Goal: Task Accomplishment & Management: Use online tool/utility

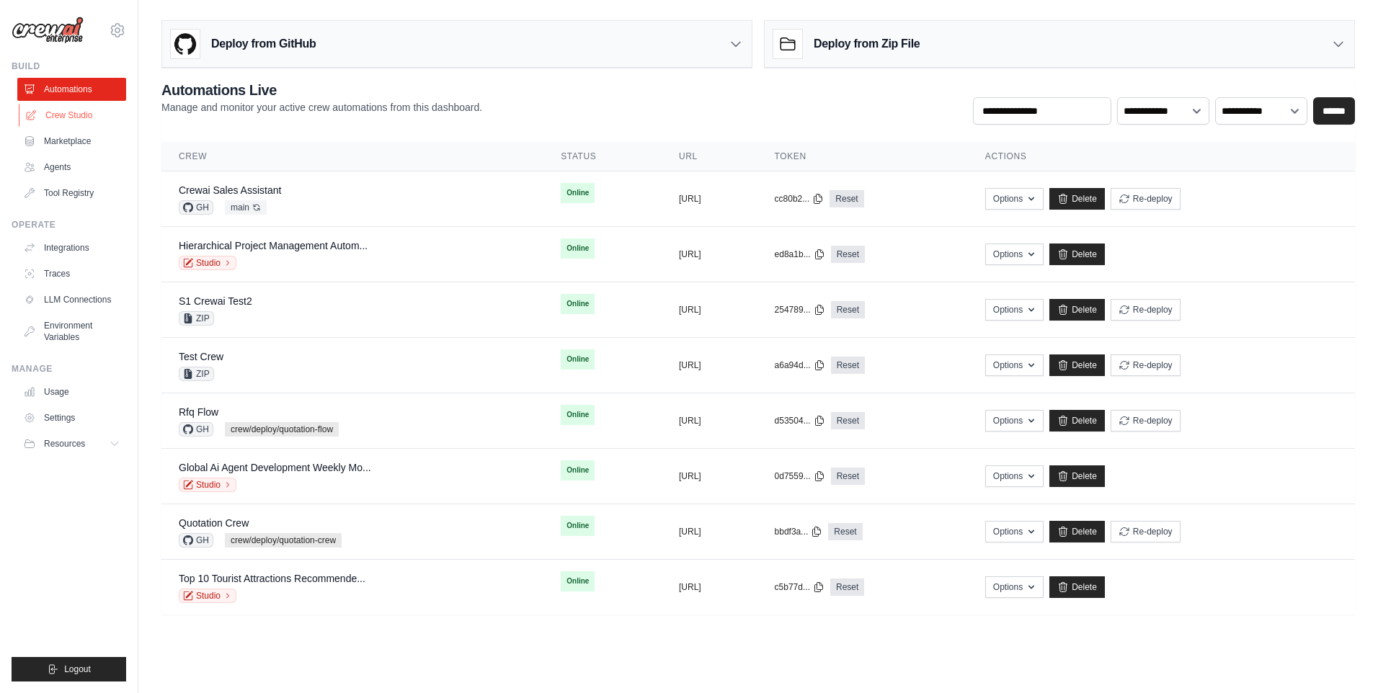
click at [83, 120] on link "Crew Studio" at bounding box center [73, 115] width 109 height 23
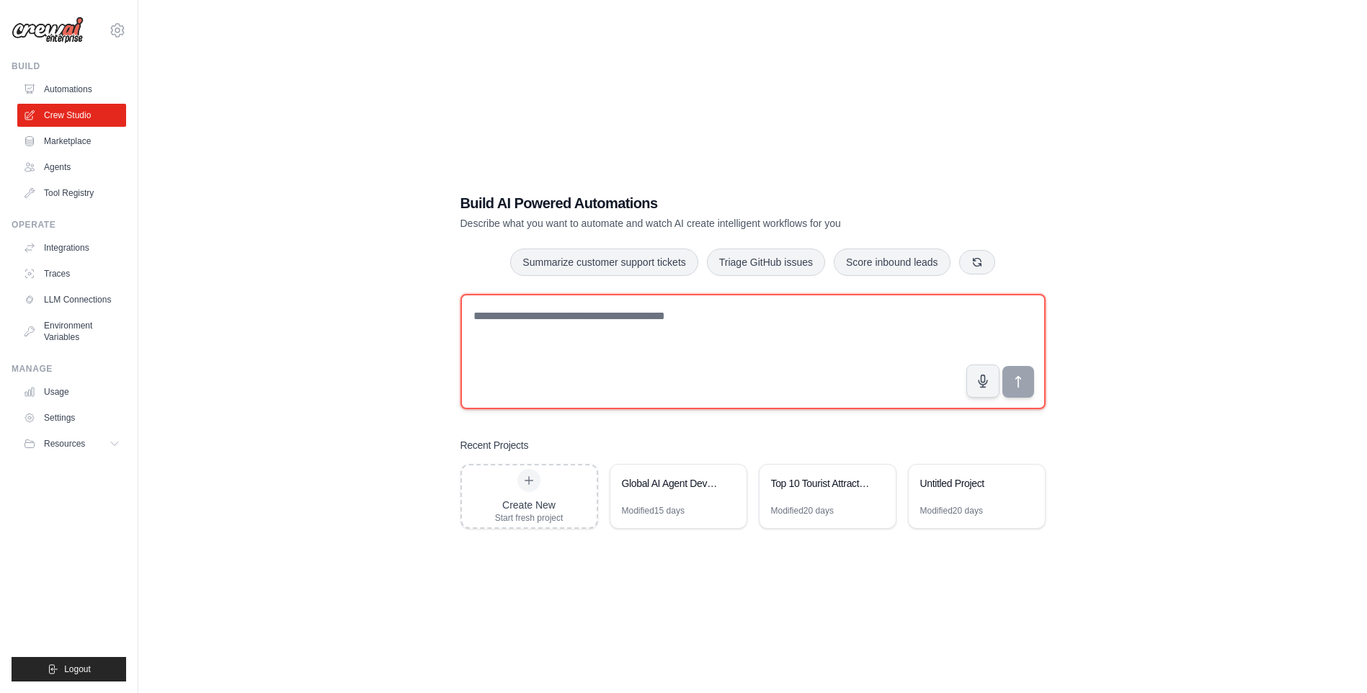
click at [633, 354] on textarea at bounding box center [753, 351] width 585 height 115
type textarea "**"
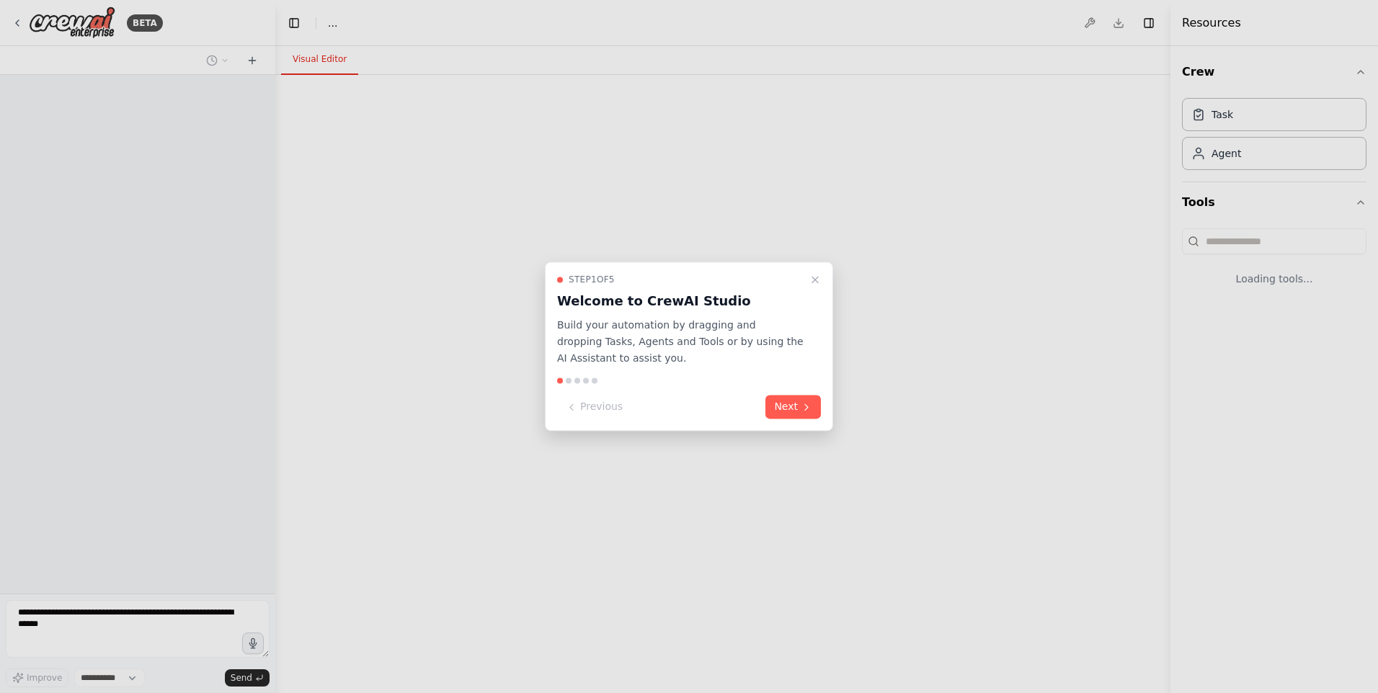
select select "****"
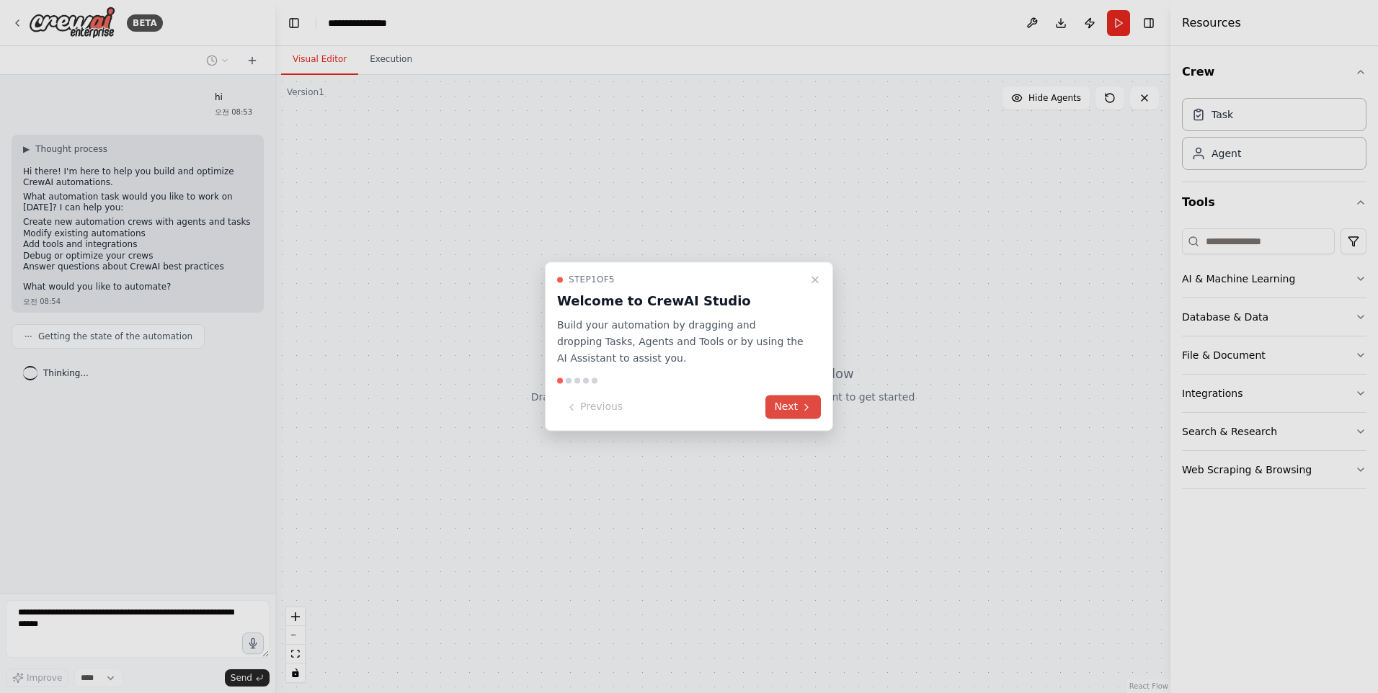
click at [802, 404] on icon at bounding box center [807, 407] width 12 height 12
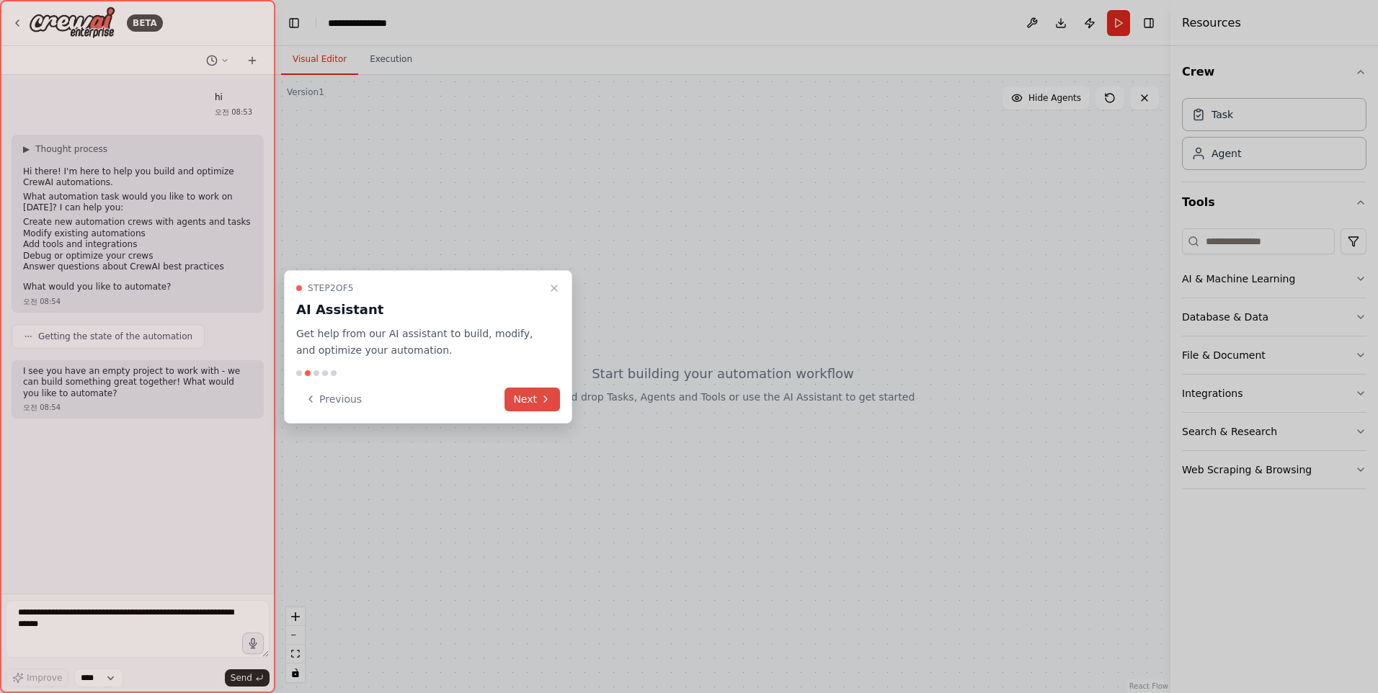
click at [545, 404] on icon at bounding box center [546, 399] width 12 height 12
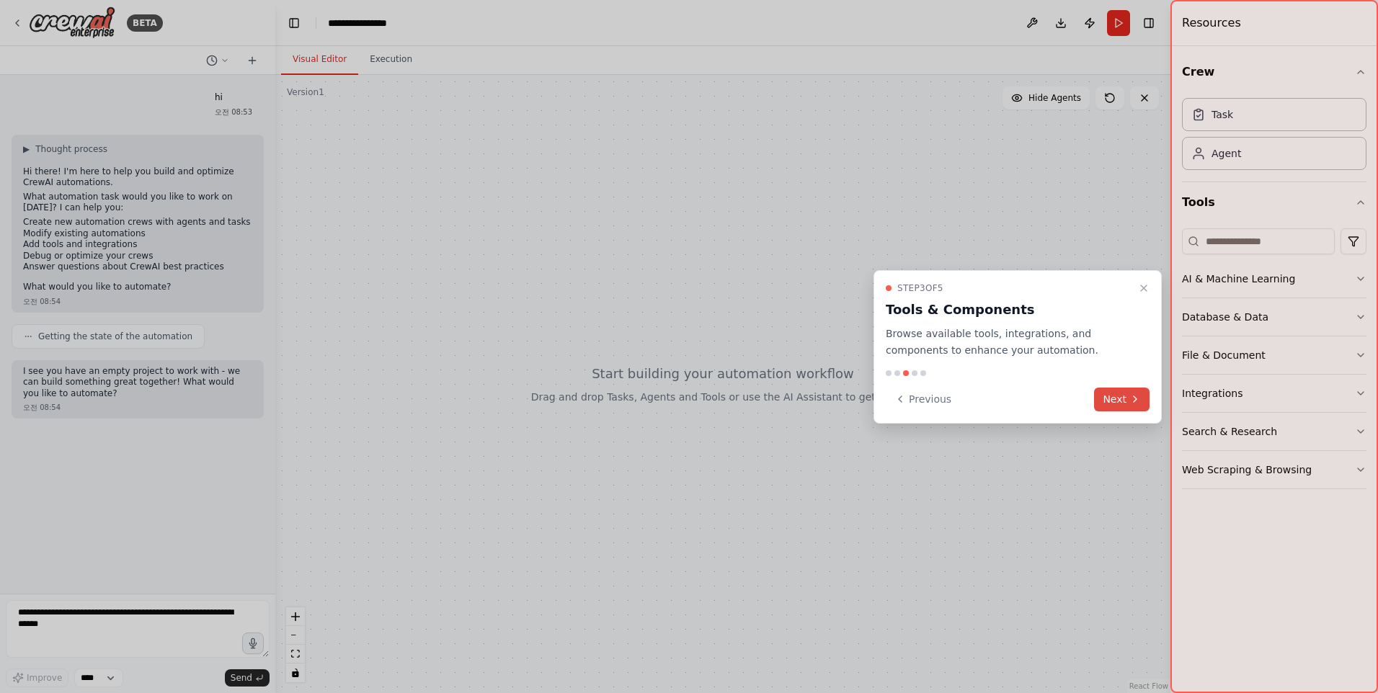
click at [1122, 396] on button "Next" at bounding box center [1121, 400] width 55 height 24
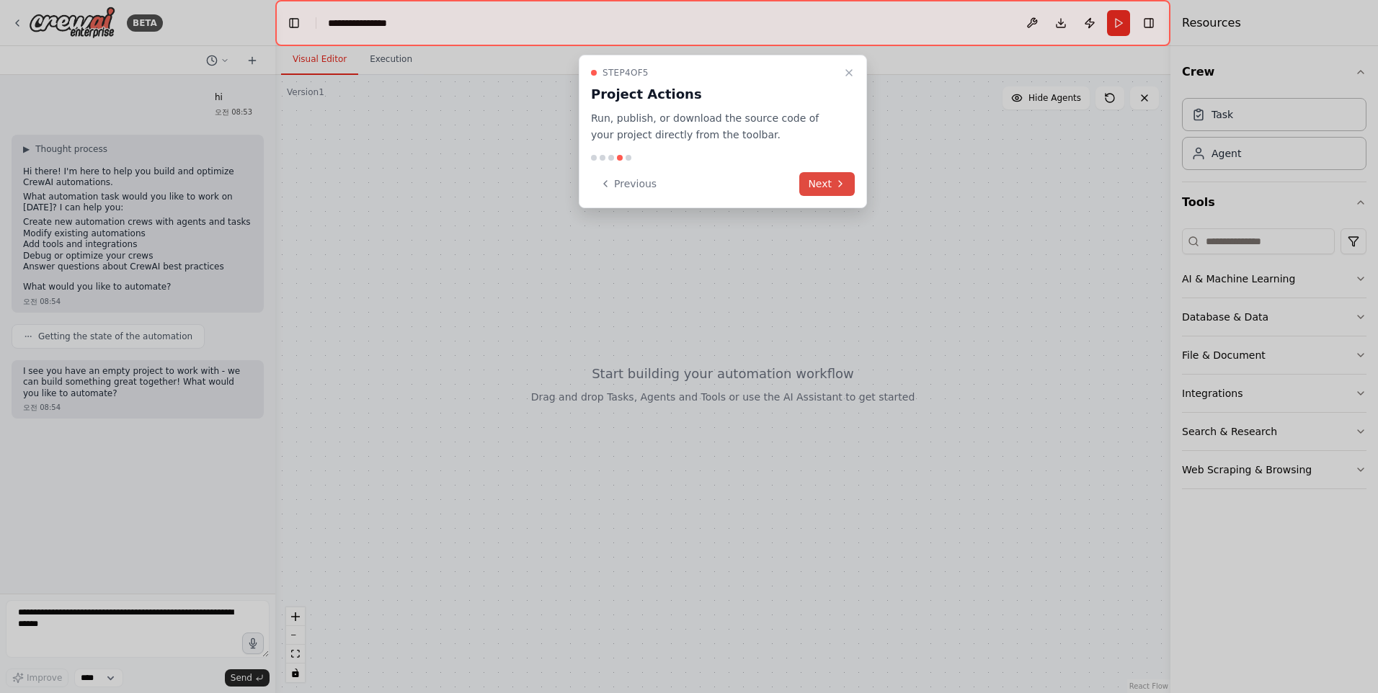
click at [819, 183] on button "Next" at bounding box center [826, 184] width 55 height 24
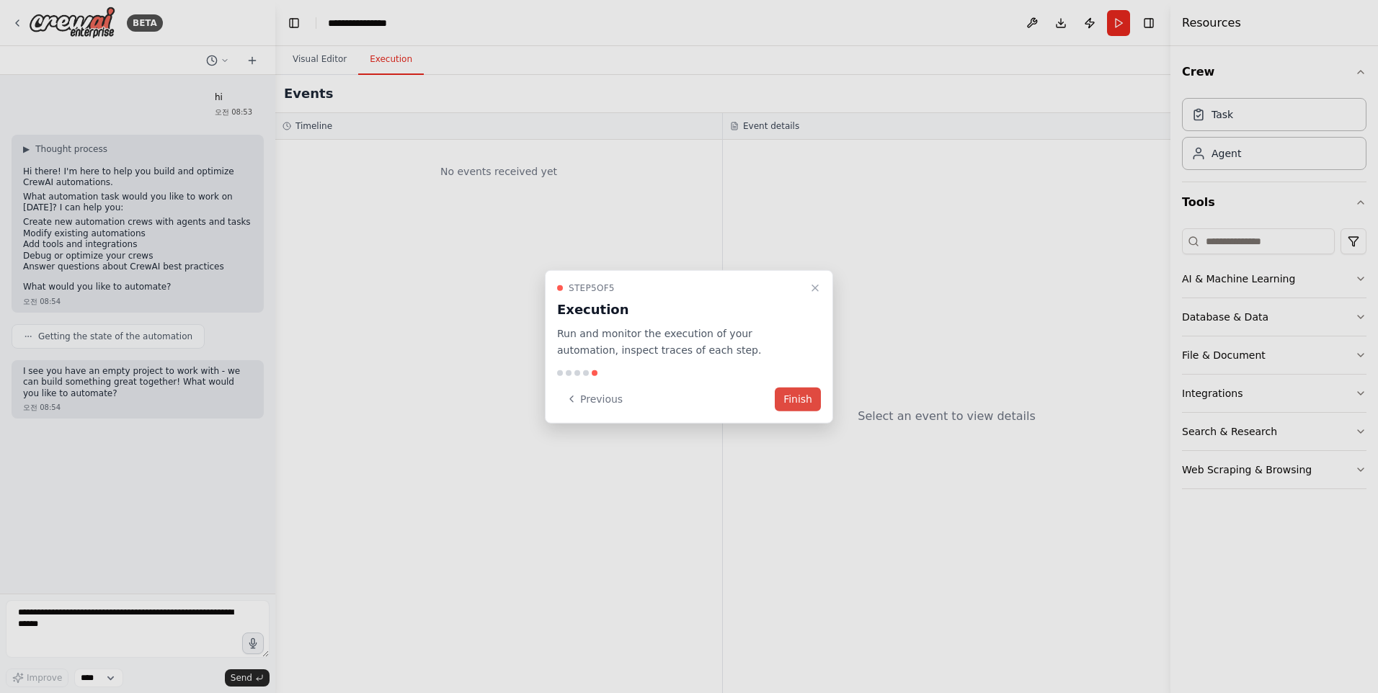
click at [794, 397] on button "Finish" at bounding box center [798, 399] width 46 height 24
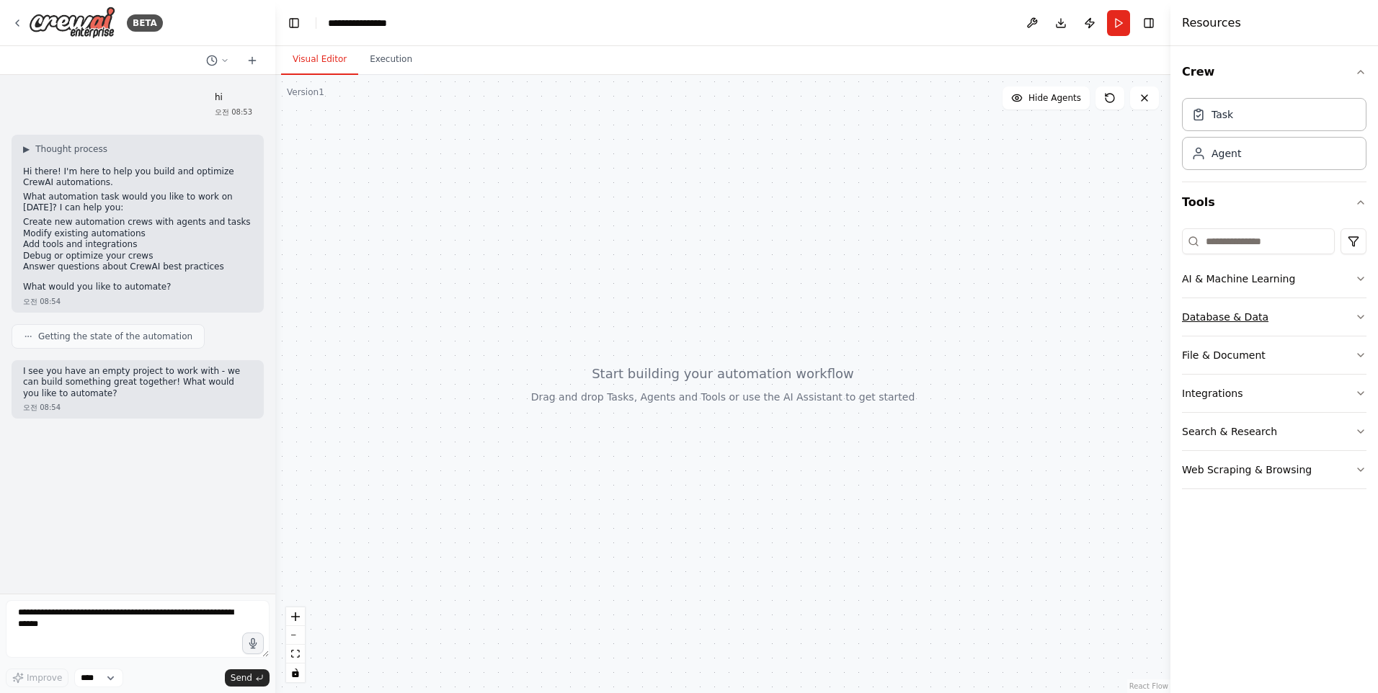
click at [1362, 316] on icon "button" at bounding box center [1361, 317] width 12 height 12
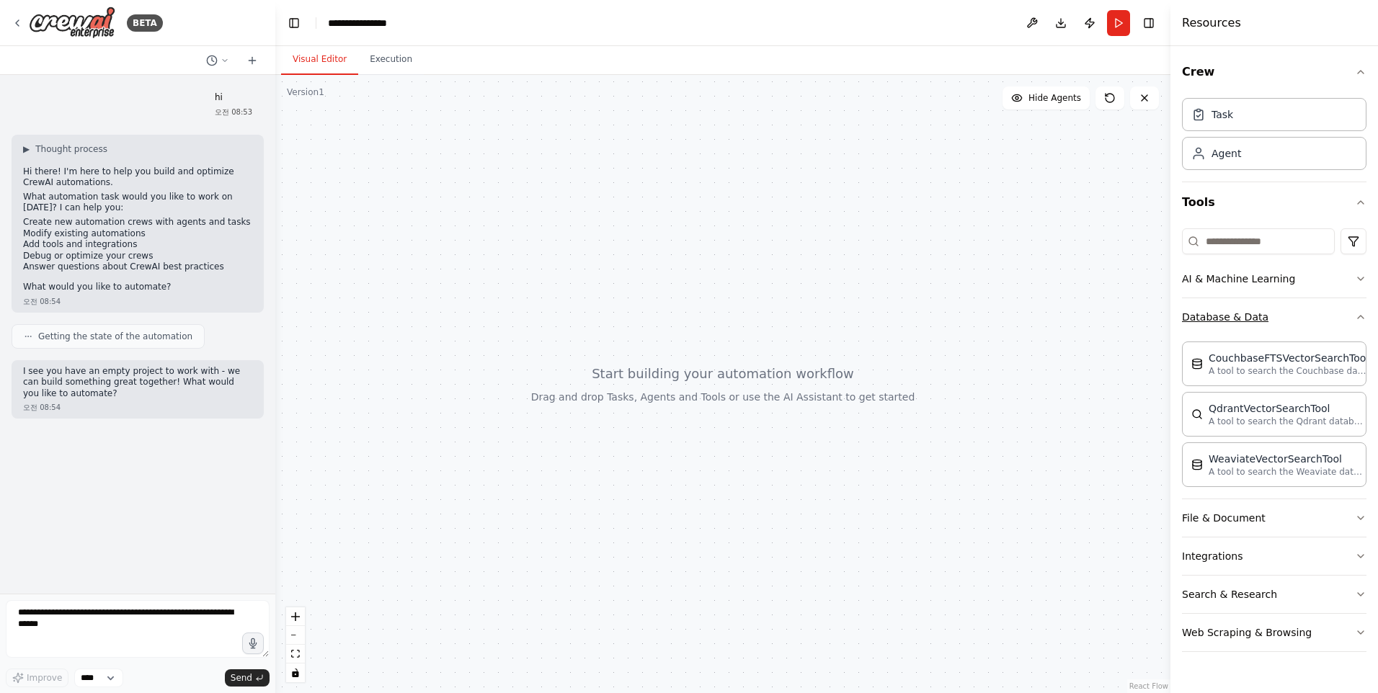
click at [1357, 316] on icon "button" at bounding box center [1361, 317] width 12 height 12
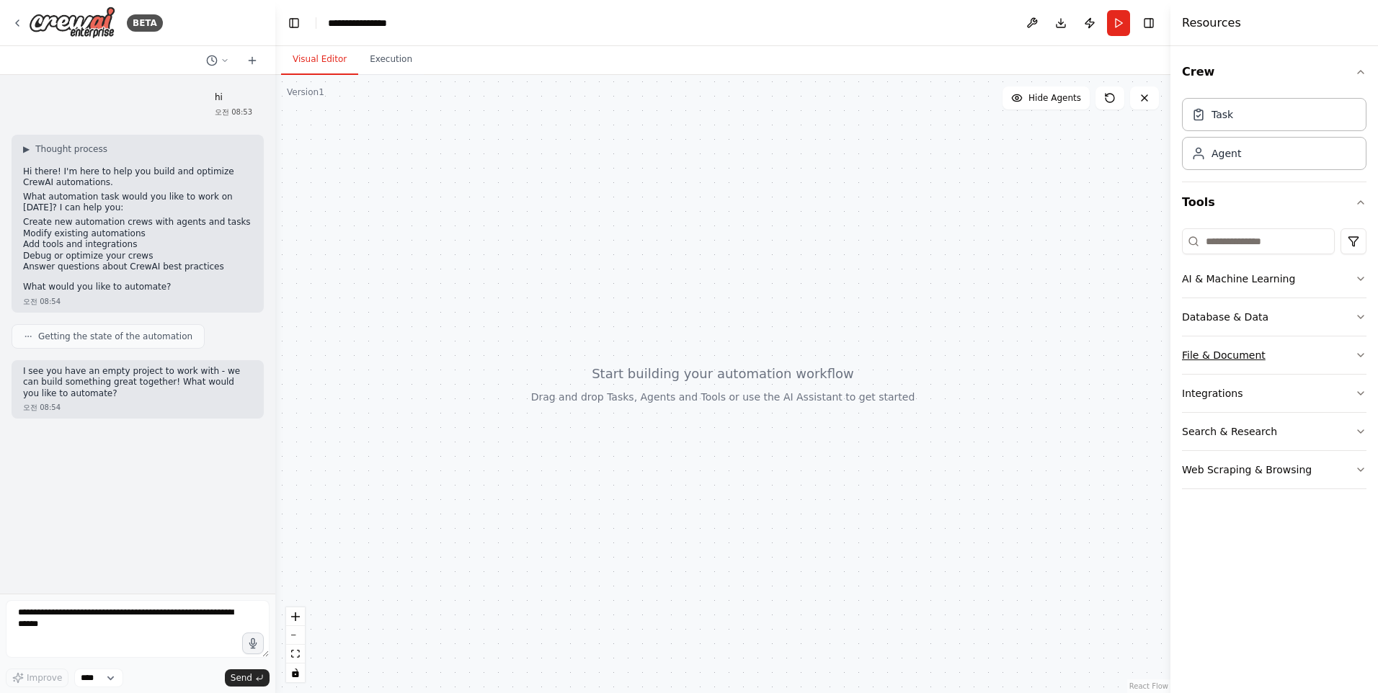
click at [1358, 352] on icon "button" at bounding box center [1361, 356] width 12 height 12
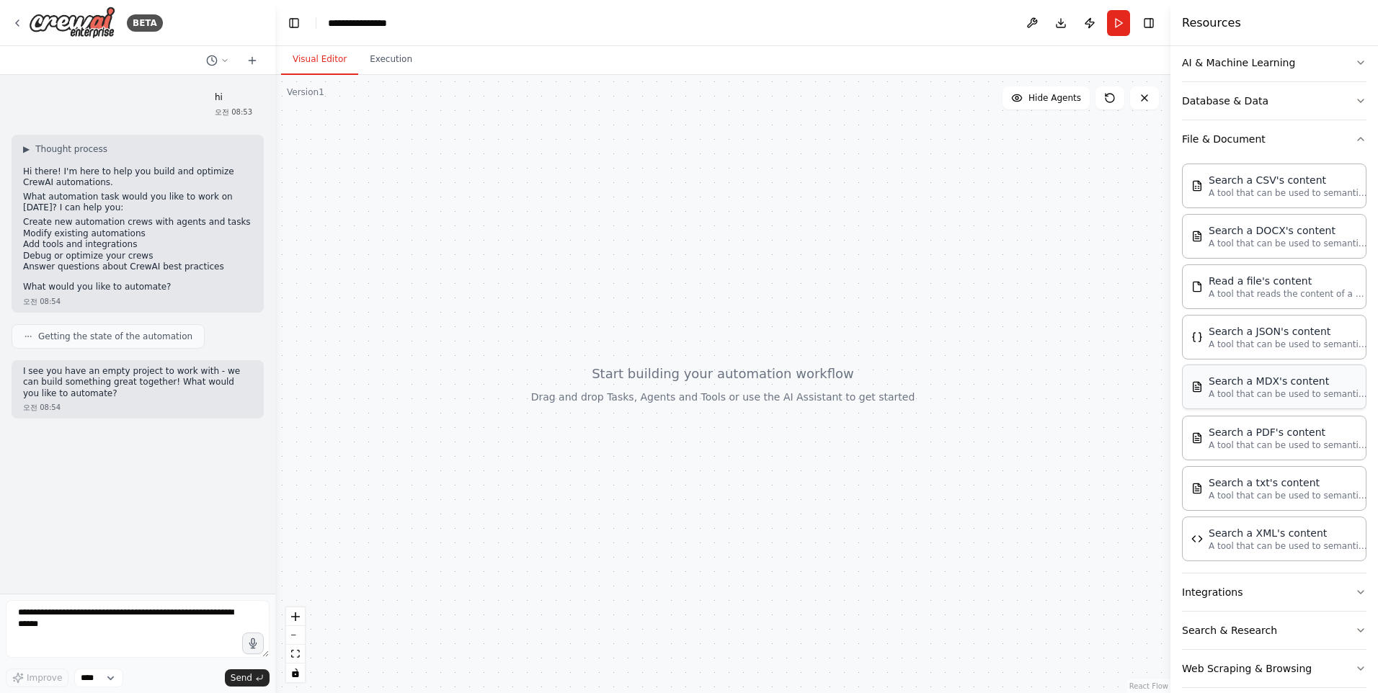
scroll to position [144, 0]
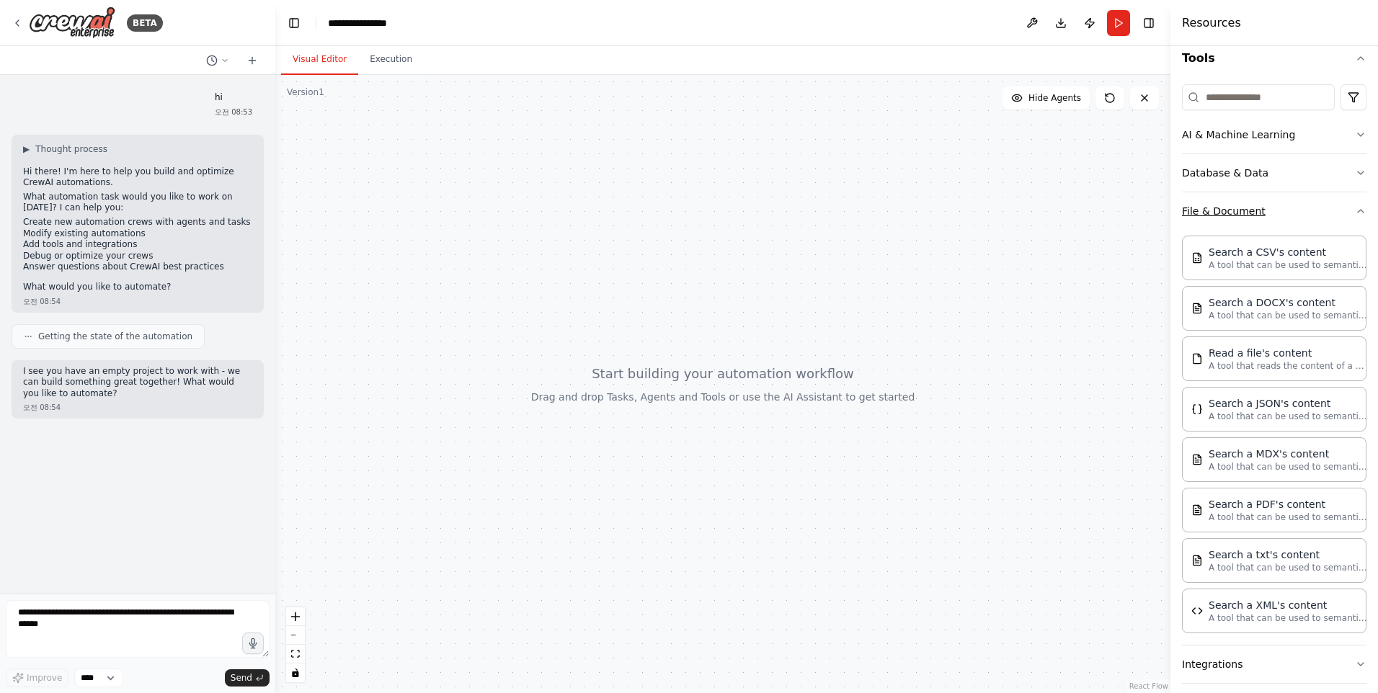
click at [1355, 209] on icon "button" at bounding box center [1361, 211] width 12 height 12
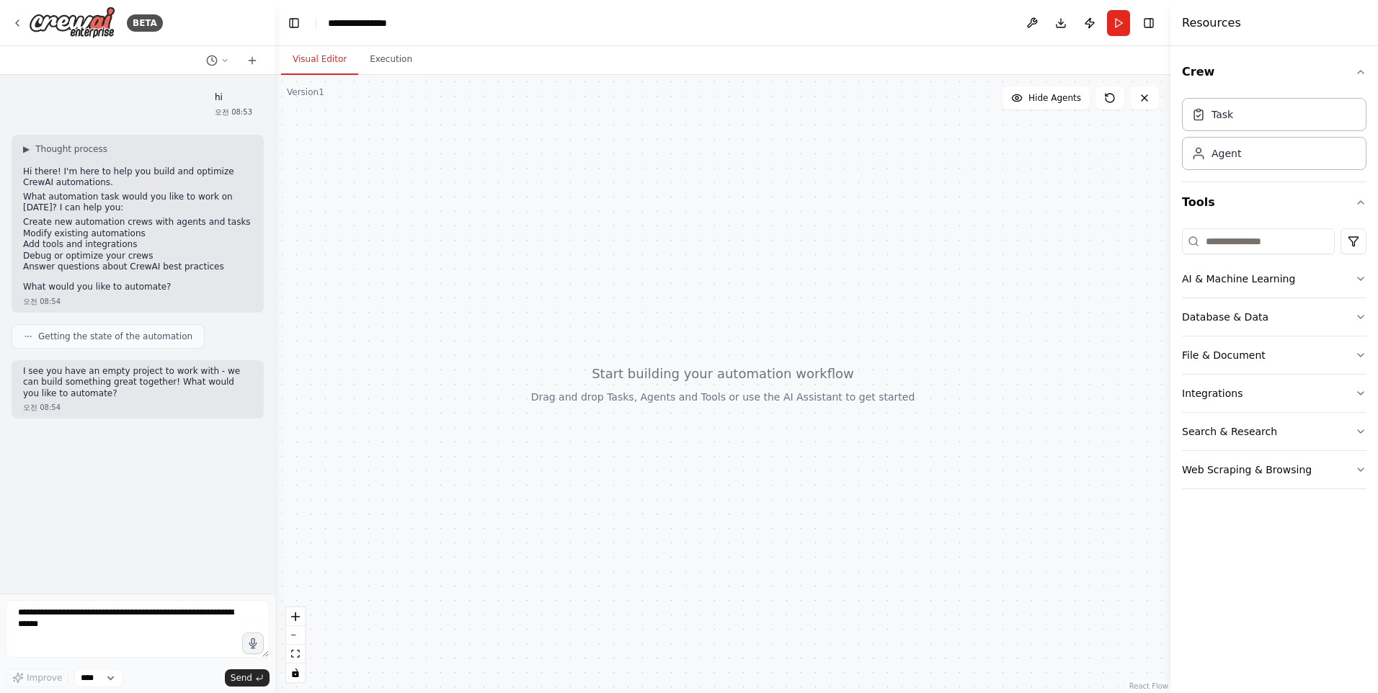
click at [1368, 391] on div "Crew Task Agent Tools AI & Machine Learning Database & Data File & Document Int…" at bounding box center [1274, 369] width 208 height 647
click at [1362, 393] on icon "button" at bounding box center [1361, 394] width 12 height 12
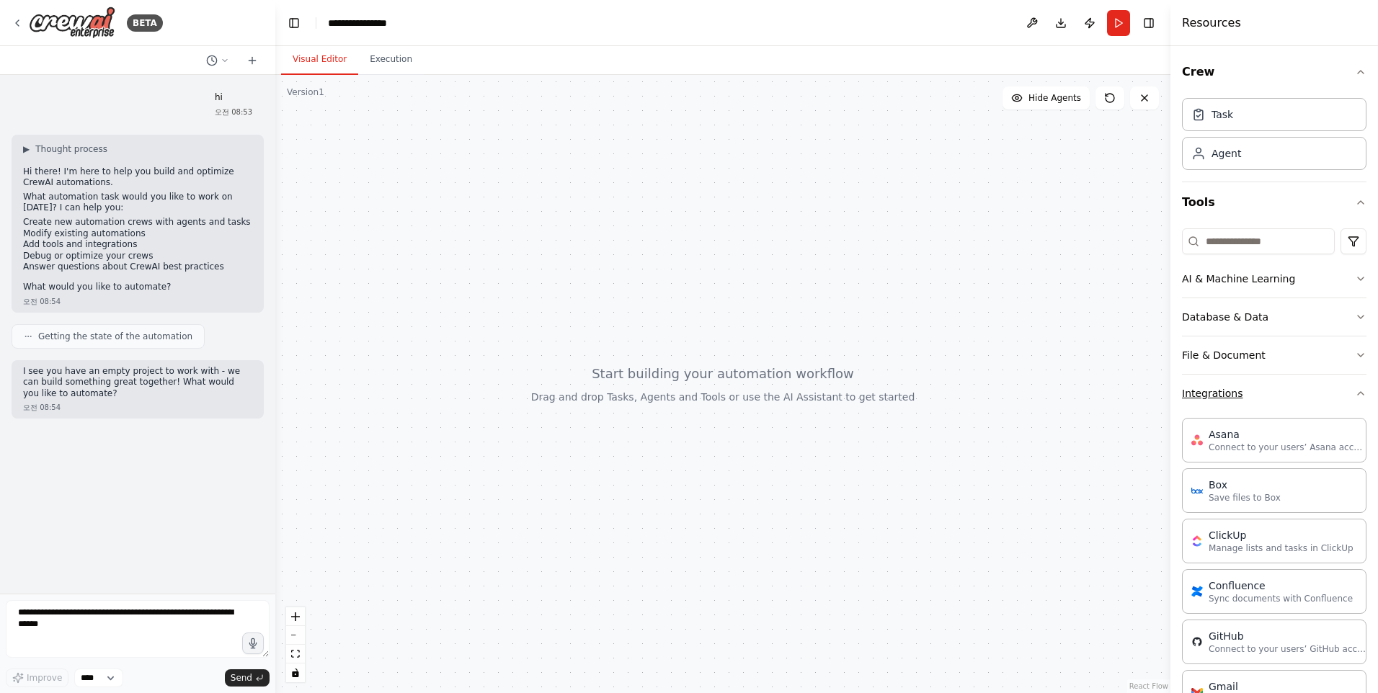
click at [1362, 393] on div "Crew Task Agent Tools AI & Machine Learning Database & Data File & Document Int…" at bounding box center [1274, 369] width 208 height 647
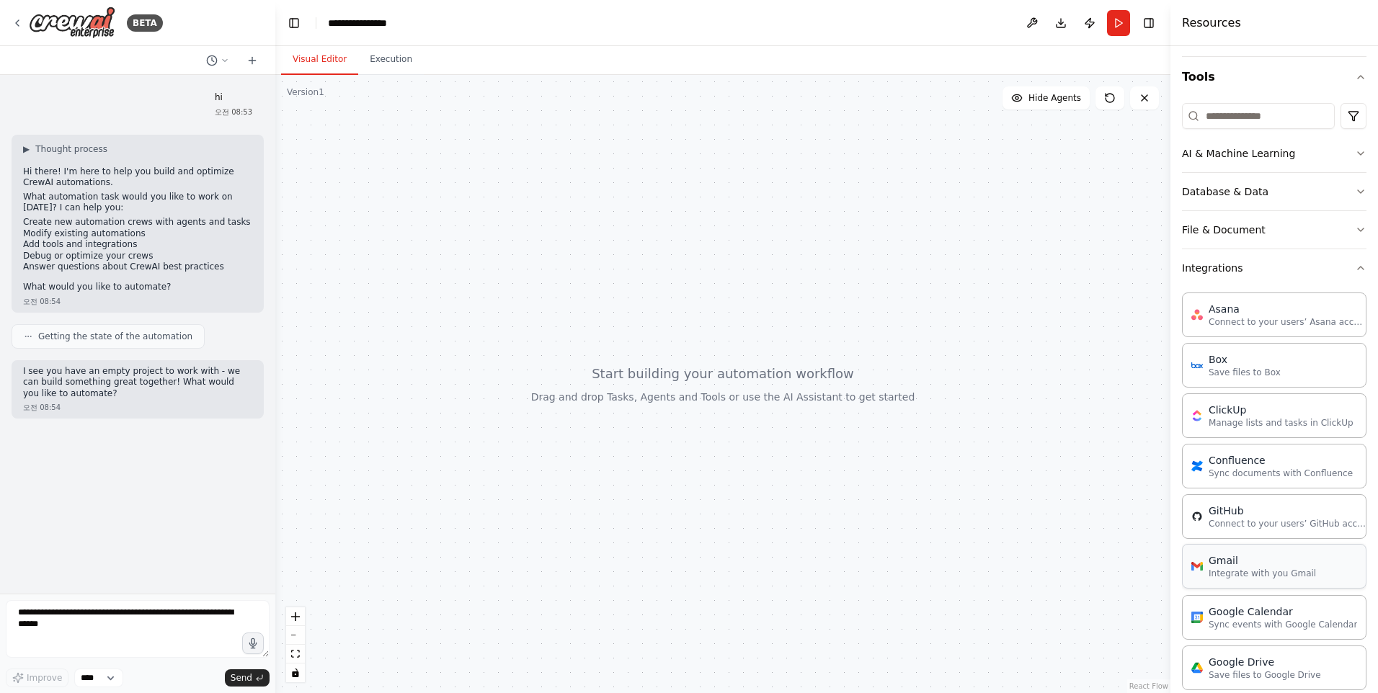
scroll to position [97, 0]
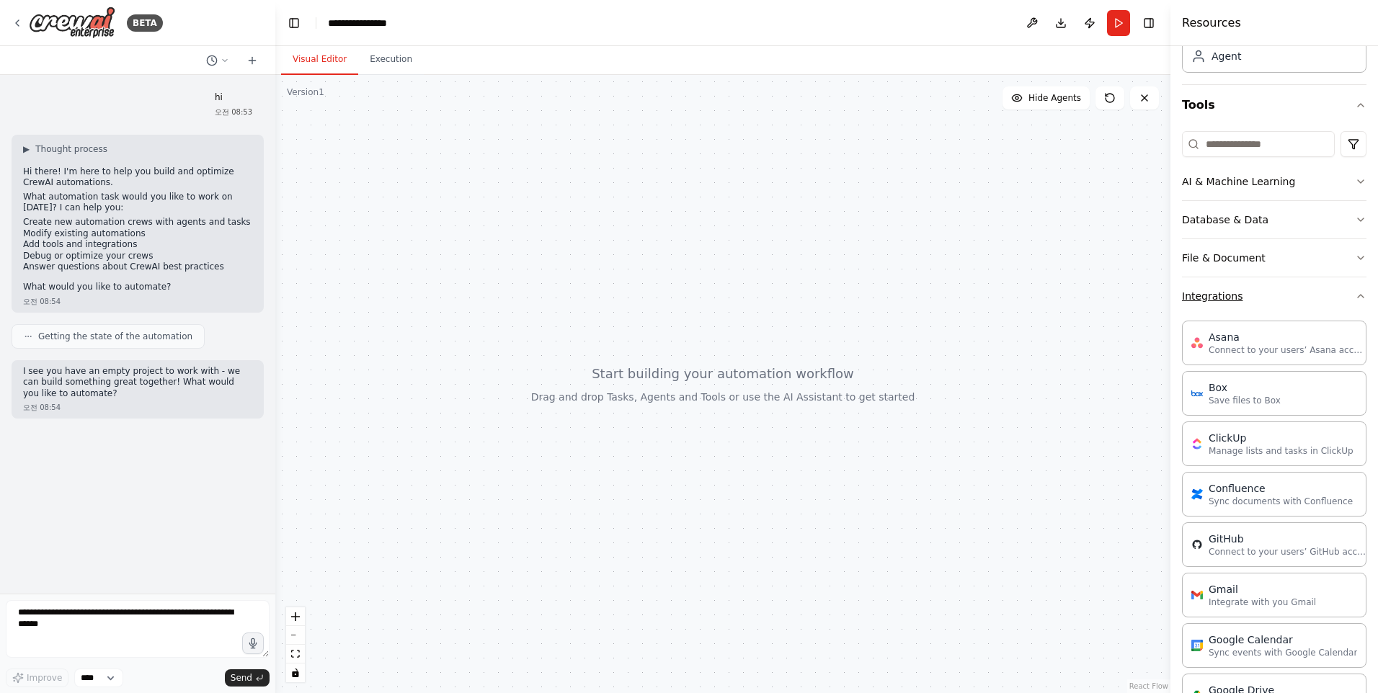
click at [1355, 293] on icon "button" at bounding box center [1361, 296] width 12 height 12
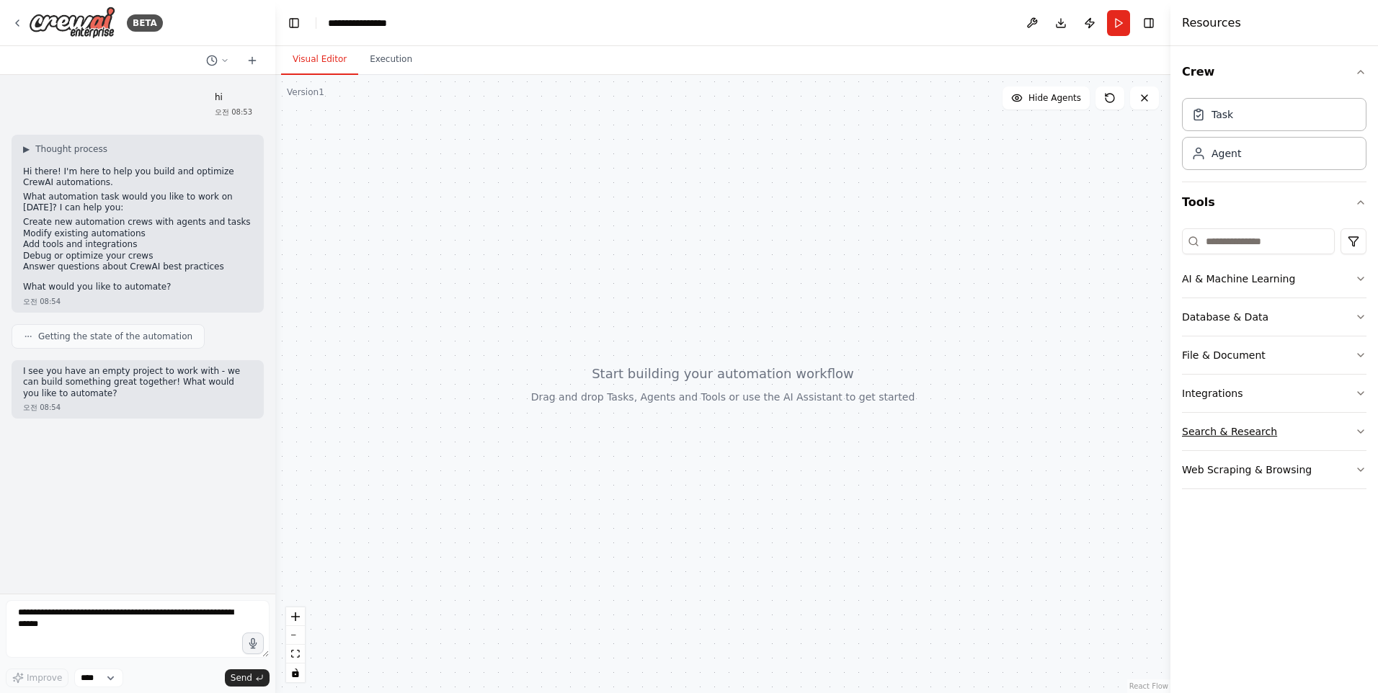
click at [1361, 431] on icon "button" at bounding box center [1361, 432] width 12 height 12
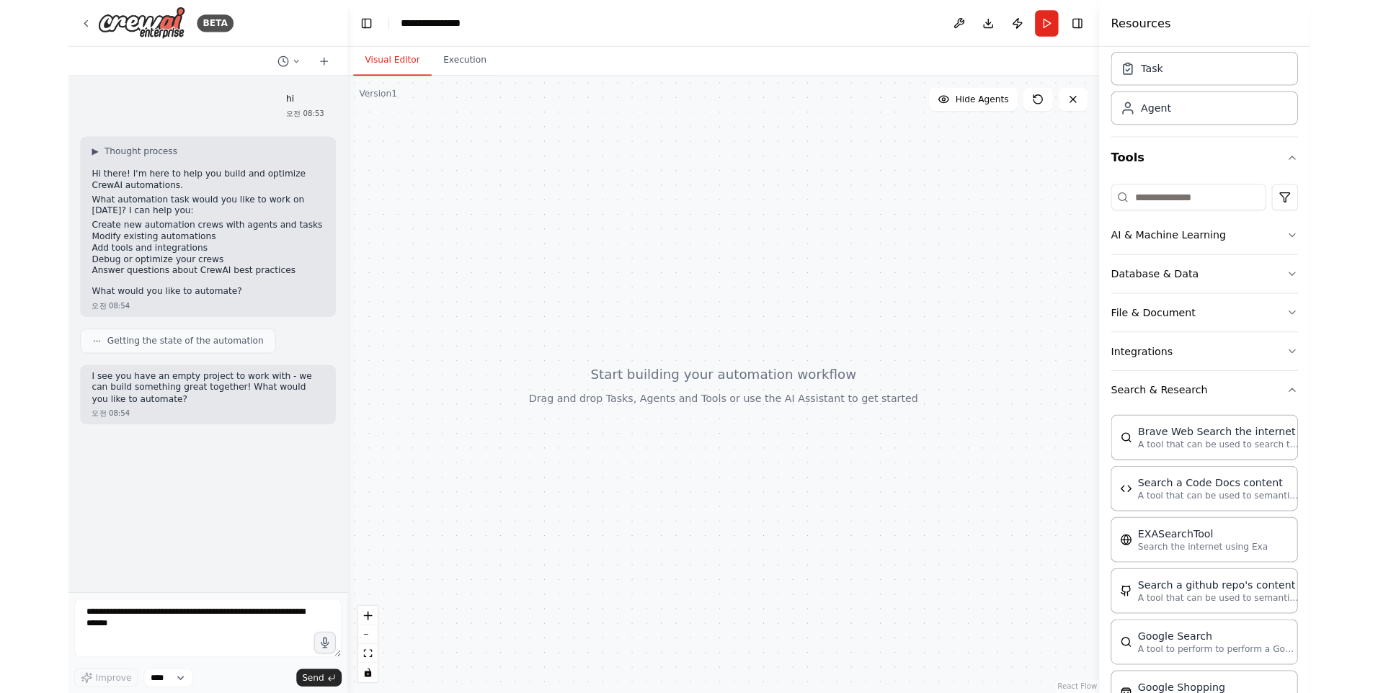
scroll to position [47, 0]
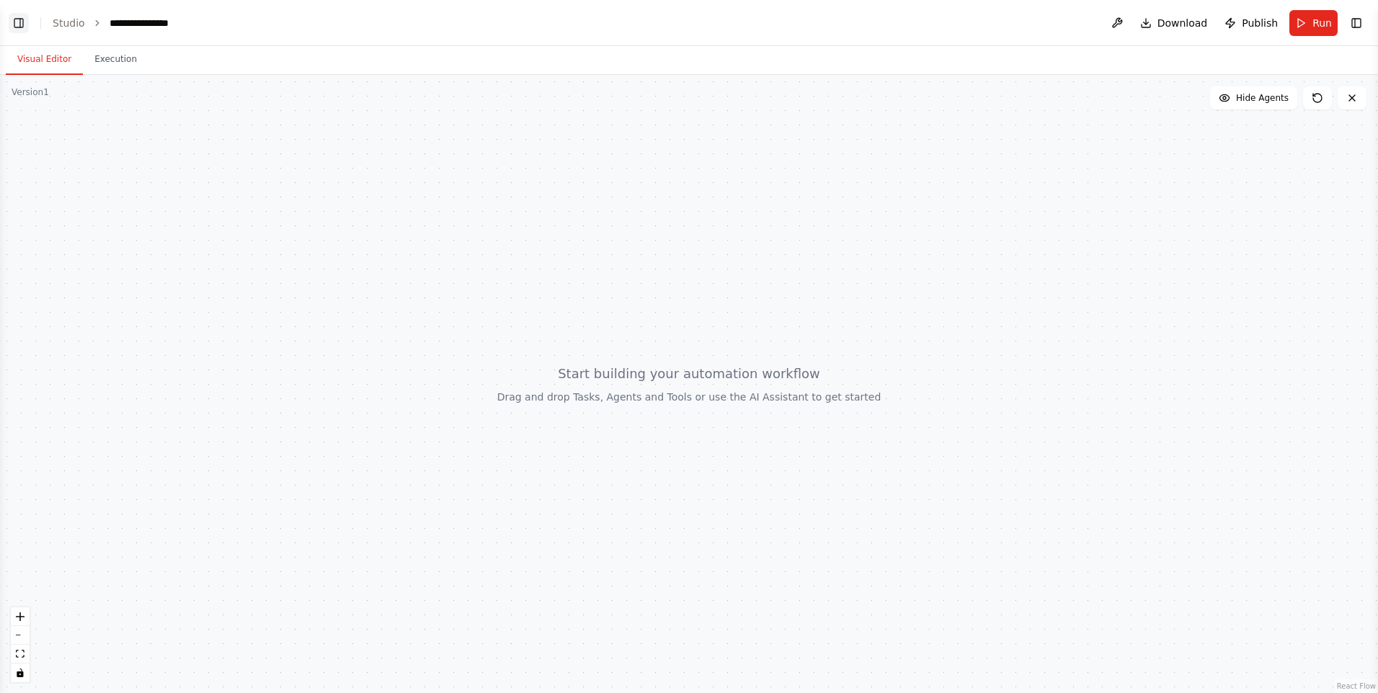
click at [19, 19] on button "Toggle Left Sidebar" at bounding box center [19, 23] width 20 height 20
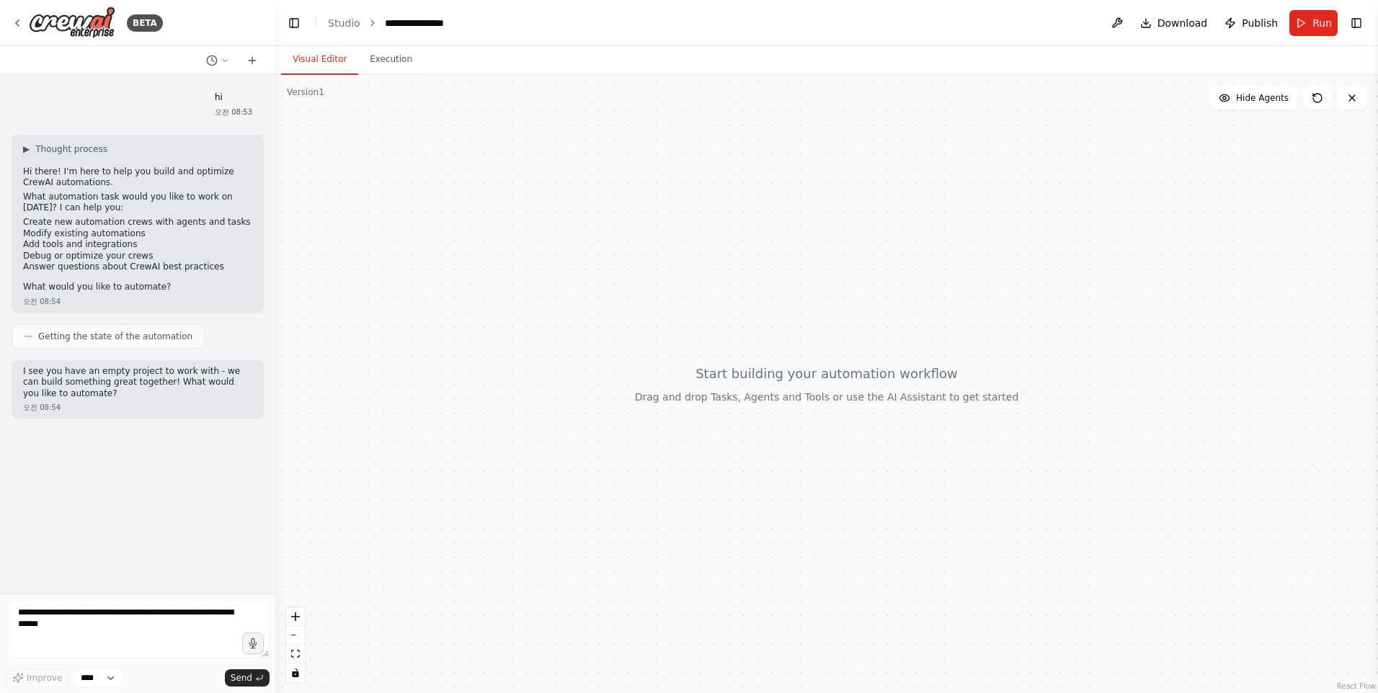
click at [358, 22] on ol "**********" at bounding box center [392, 23] width 128 height 14
click at [324, 24] on header "**********" at bounding box center [826, 23] width 1103 height 46
click at [331, 24] on link "Studio" at bounding box center [344, 23] width 32 height 12
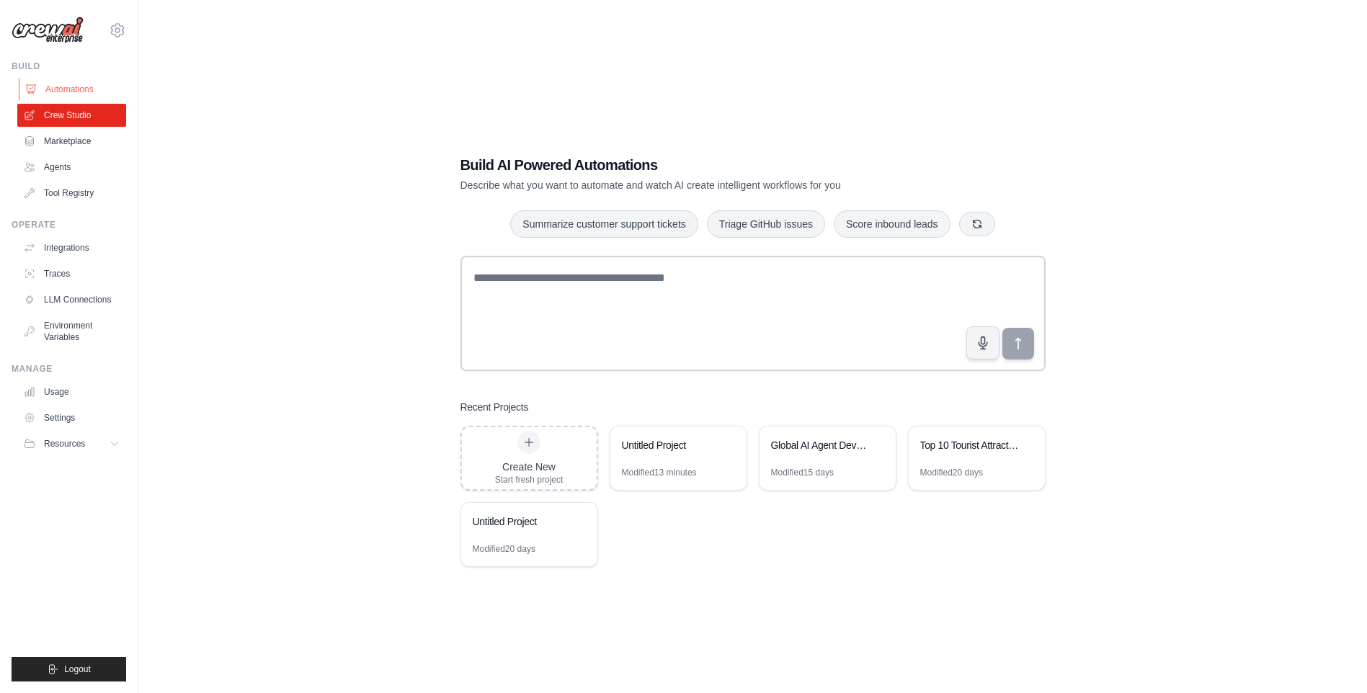
click at [63, 89] on link "Automations" at bounding box center [73, 89] width 109 height 23
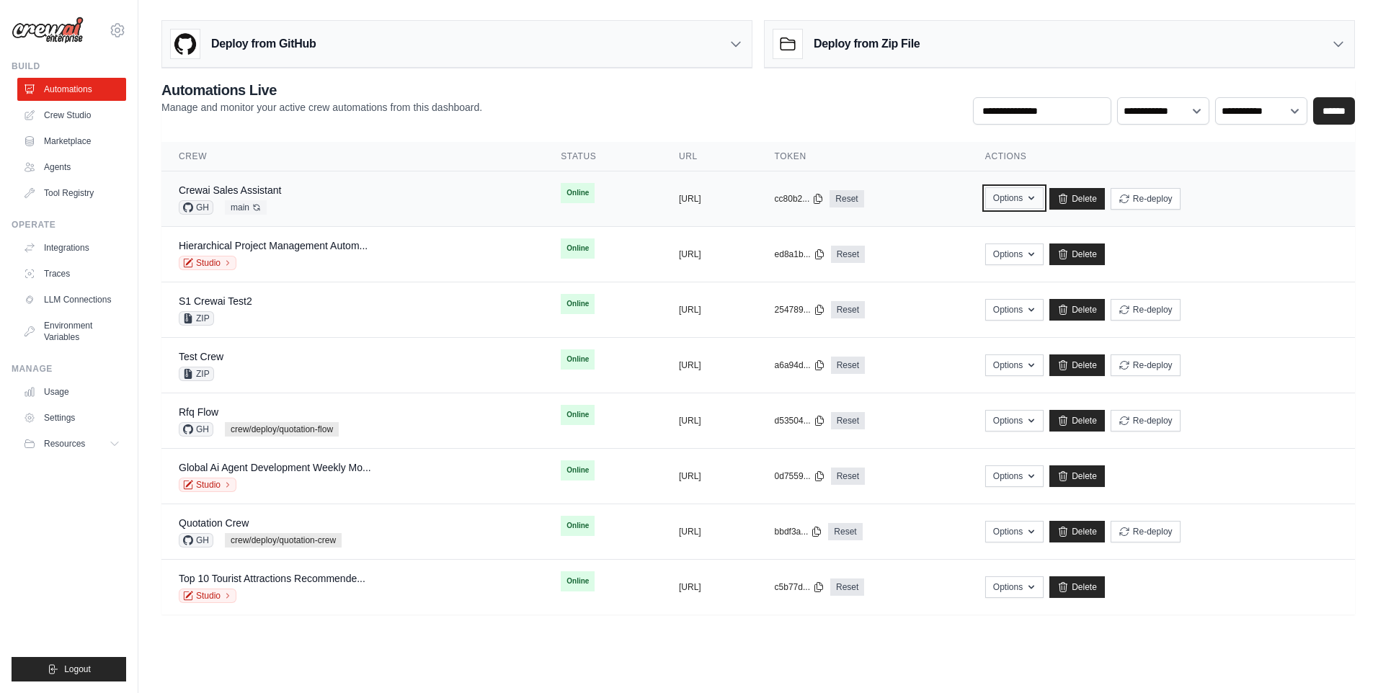
click at [1037, 200] on icon "button" at bounding box center [1032, 198] width 12 height 12
click at [1034, 199] on icon "button" at bounding box center [1031, 199] width 6 height 4
click at [671, 90] on div "**********" at bounding box center [757, 102] width 1193 height 45
click at [268, 187] on link "Crewai Sales Assistant" at bounding box center [230, 190] width 102 height 12
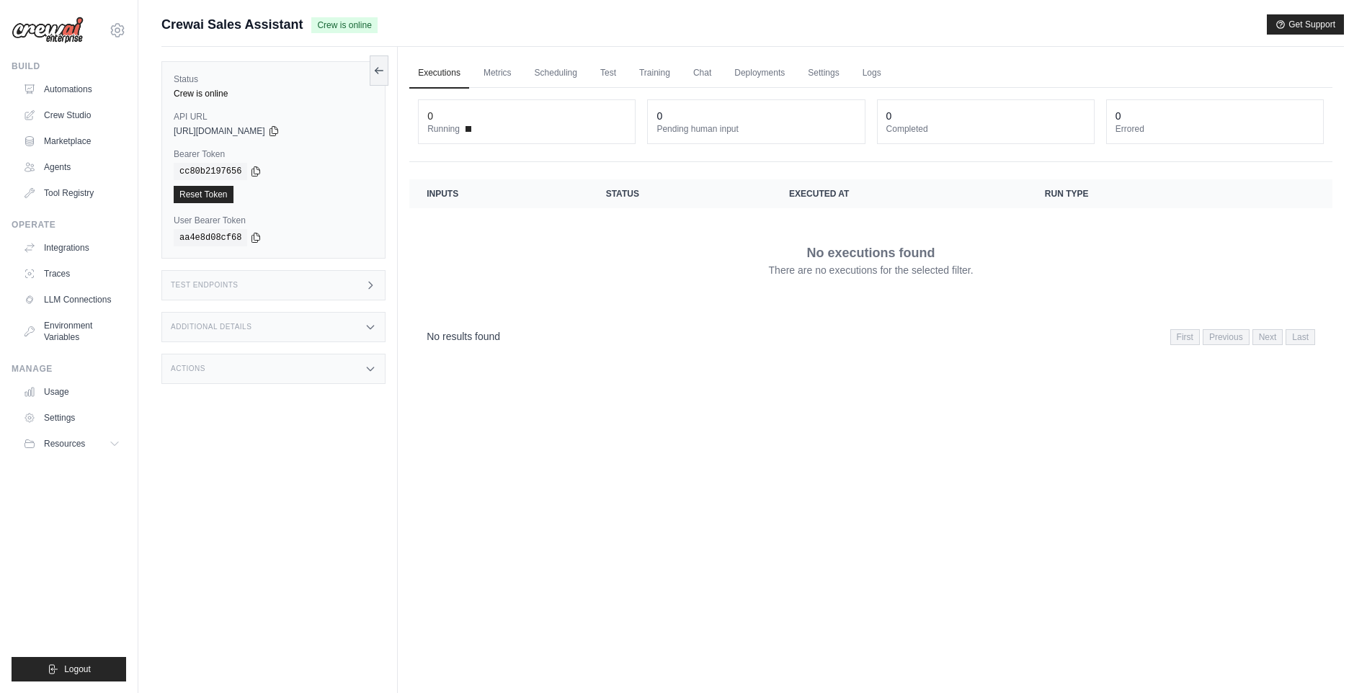
click at [468, 283] on div "No executions found There are no executions for the selected filter." at bounding box center [871, 260] width 889 height 81
click at [364, 283] on div "Test Endpoints" at bounding box center [273, 285] width 224 height 30
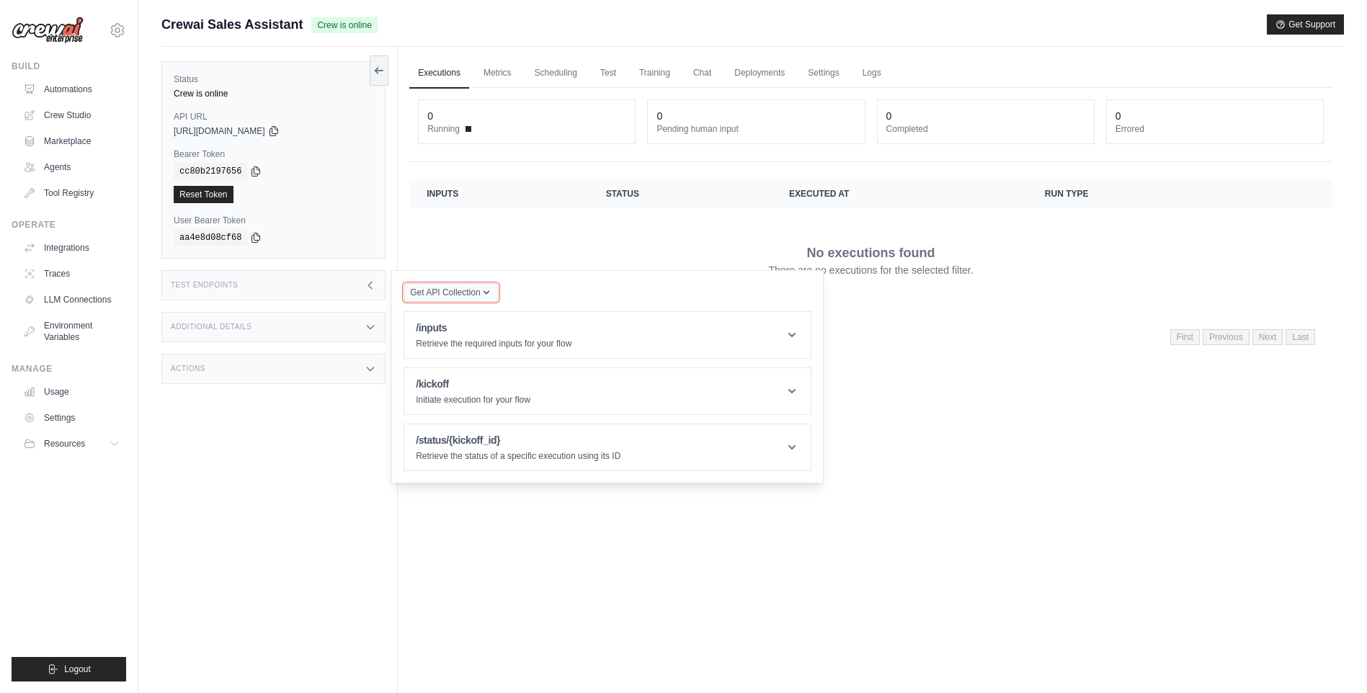
click at [486, 292] on icon "button" at bounding box center [487, 293] width 12 height 12
click at [490, 327] on div "Postman API Collection" at bounding box center [484, 331] width 138 height 23
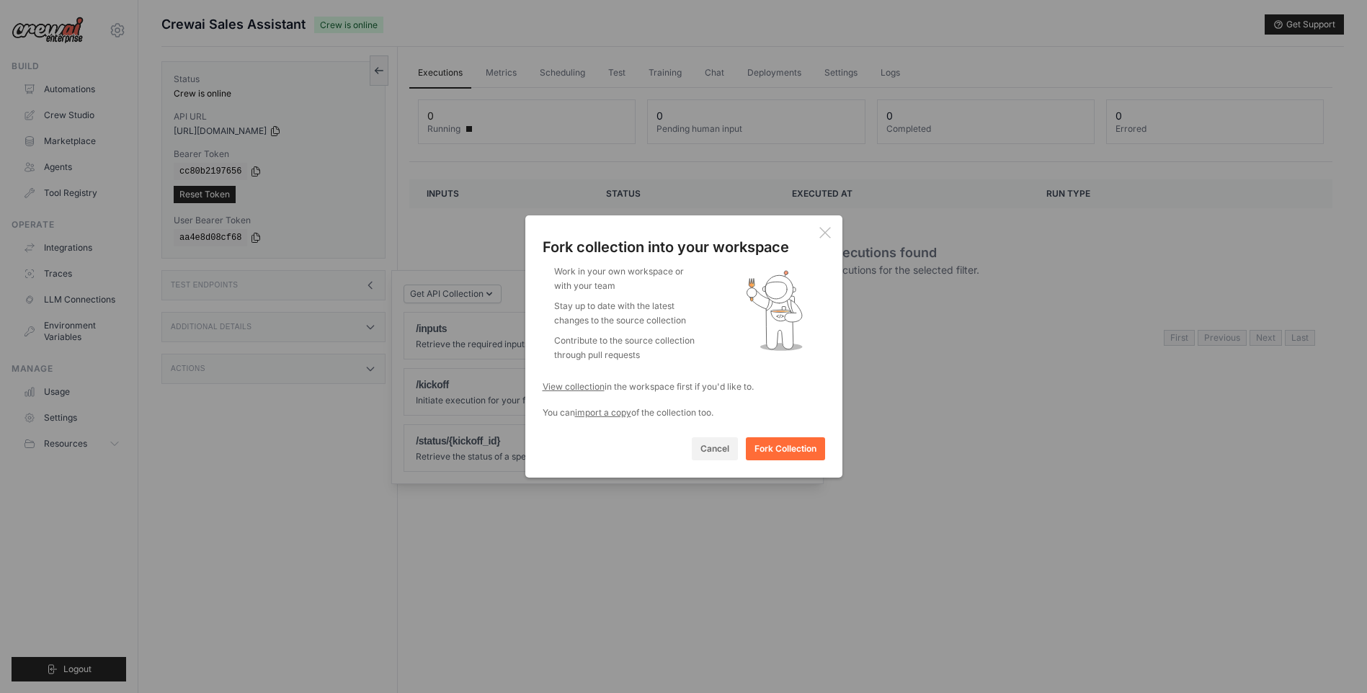
click at [822, 231] on icon at bounding box center [825, 233] width 12 height 12
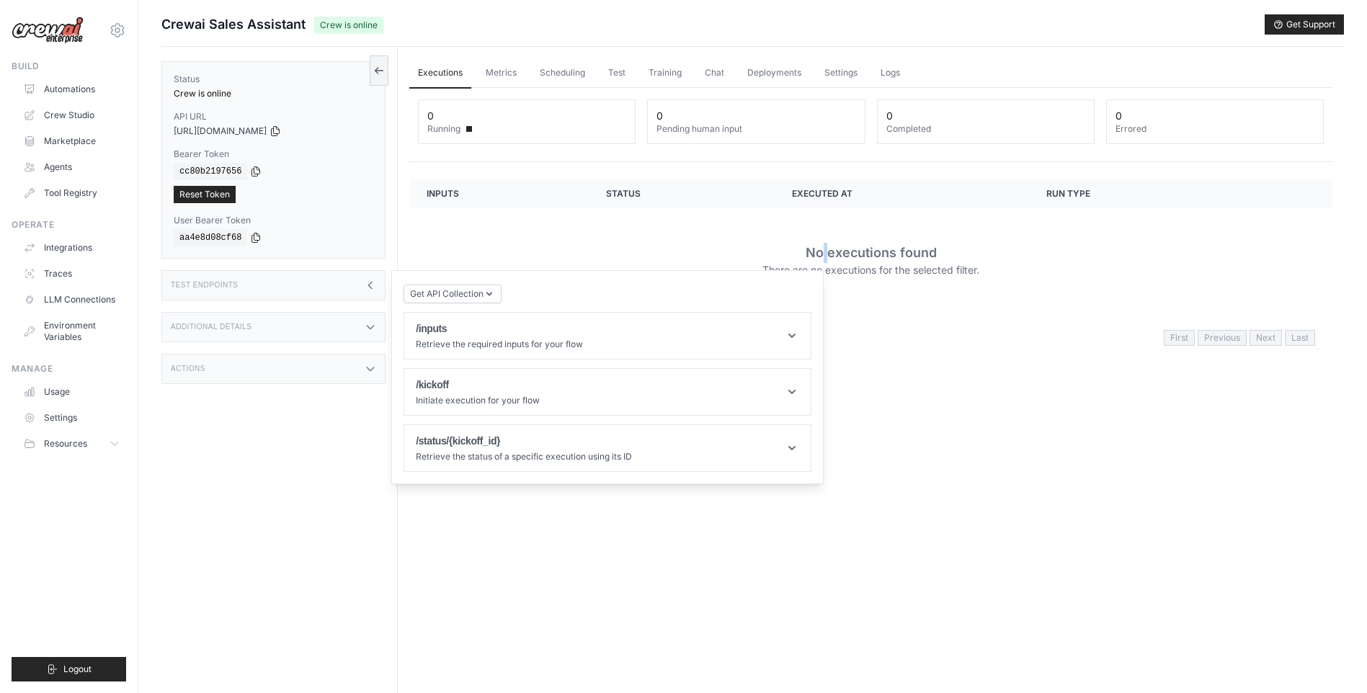
click at [822, 231] on div "No executions found There are no executions for the selected filter." at bounding box center [871, 260] width 889 height 81
click at [855, 360] on div "Executions Metrics Scheduling Test Training Chat Deployments Settings Logs 0 Ru…" at bounding box center [871, 393] width 946 height 693
click at [798, 392] on icon at bounding box center [792, 392] width 14 height 14
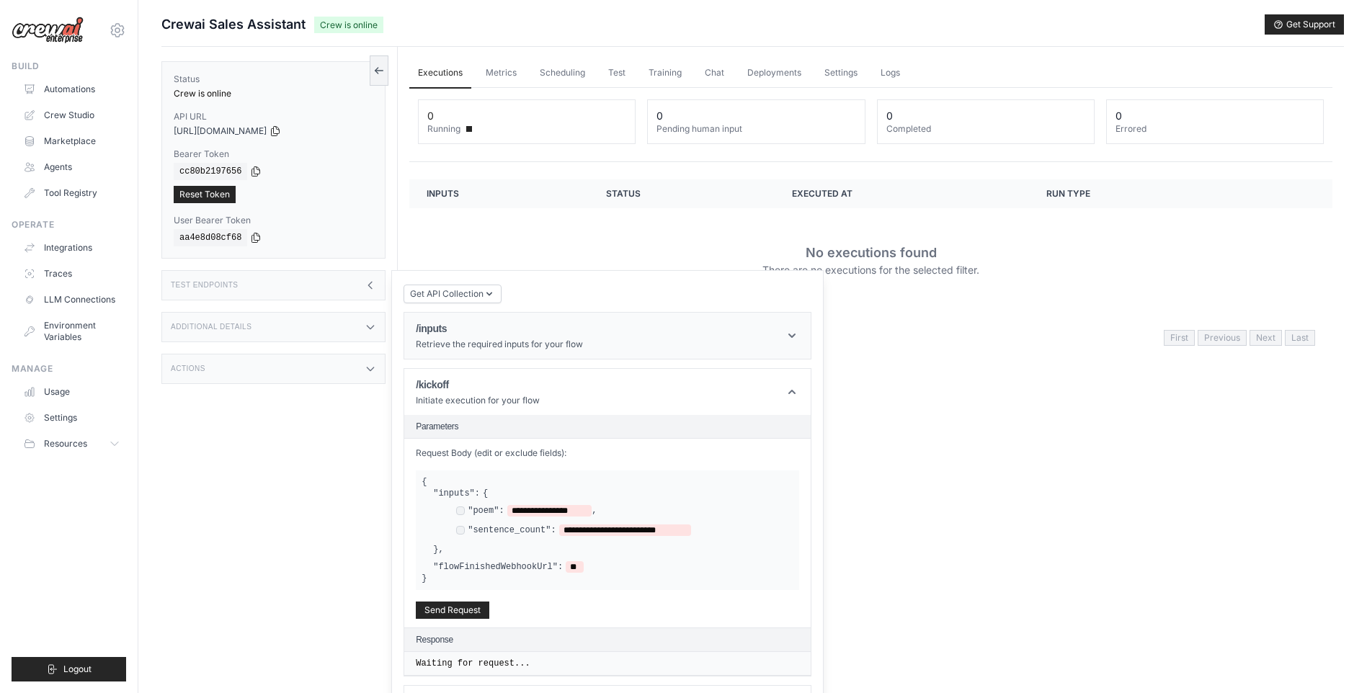
click at [791, 341] on icon at bounding box center [792, 336] width 14 height 14
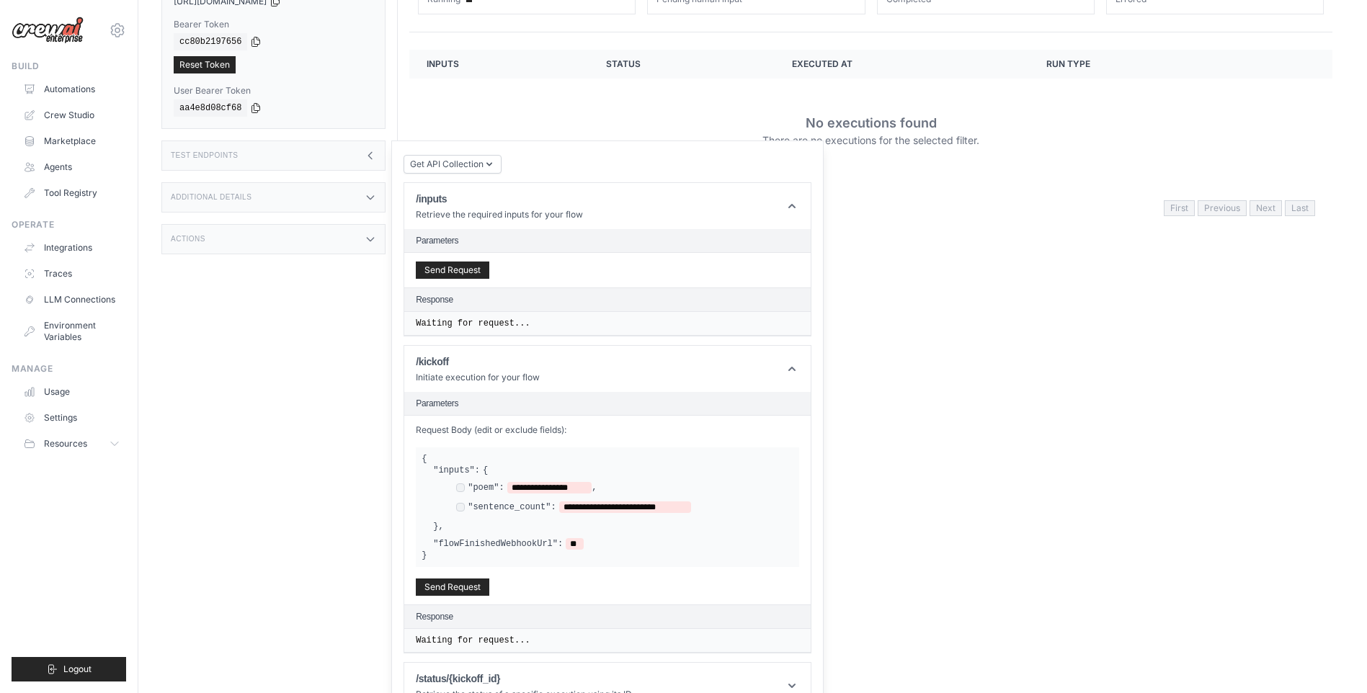
scroll to position [157, 0]
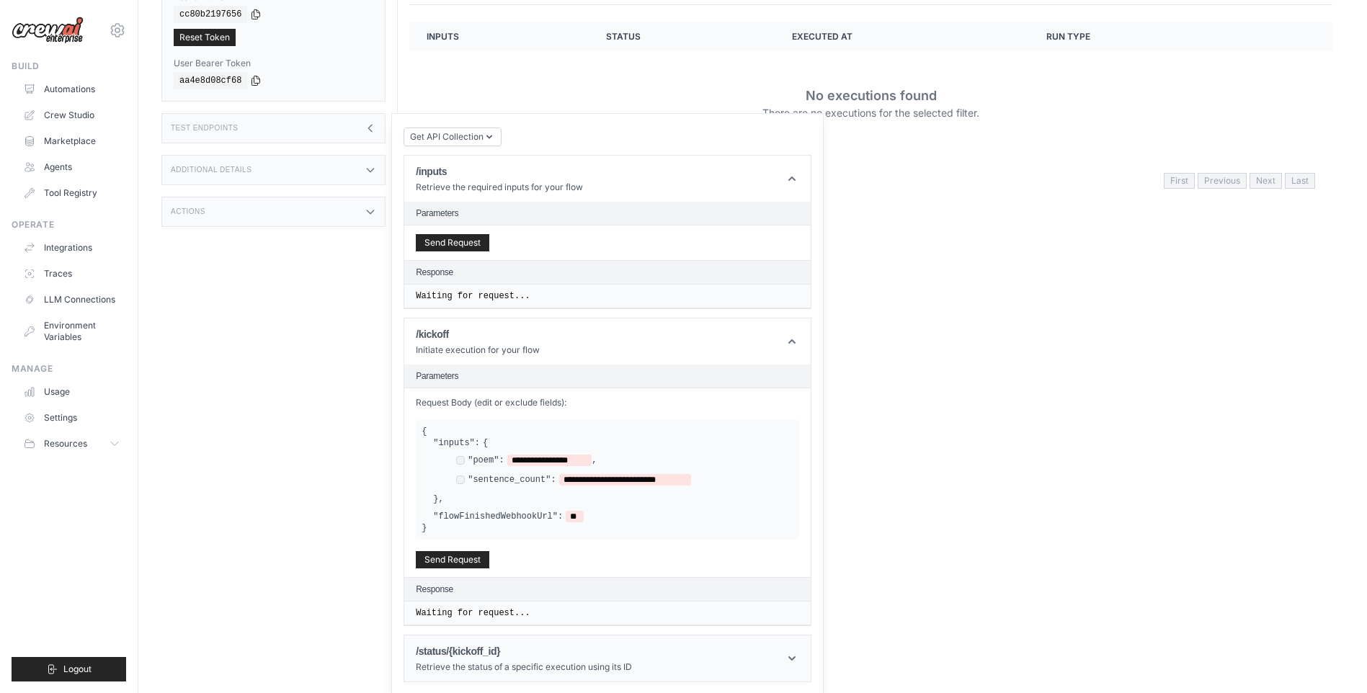
click at [792, 657] on icon at bounding box center [792, 658] width 14 height 14
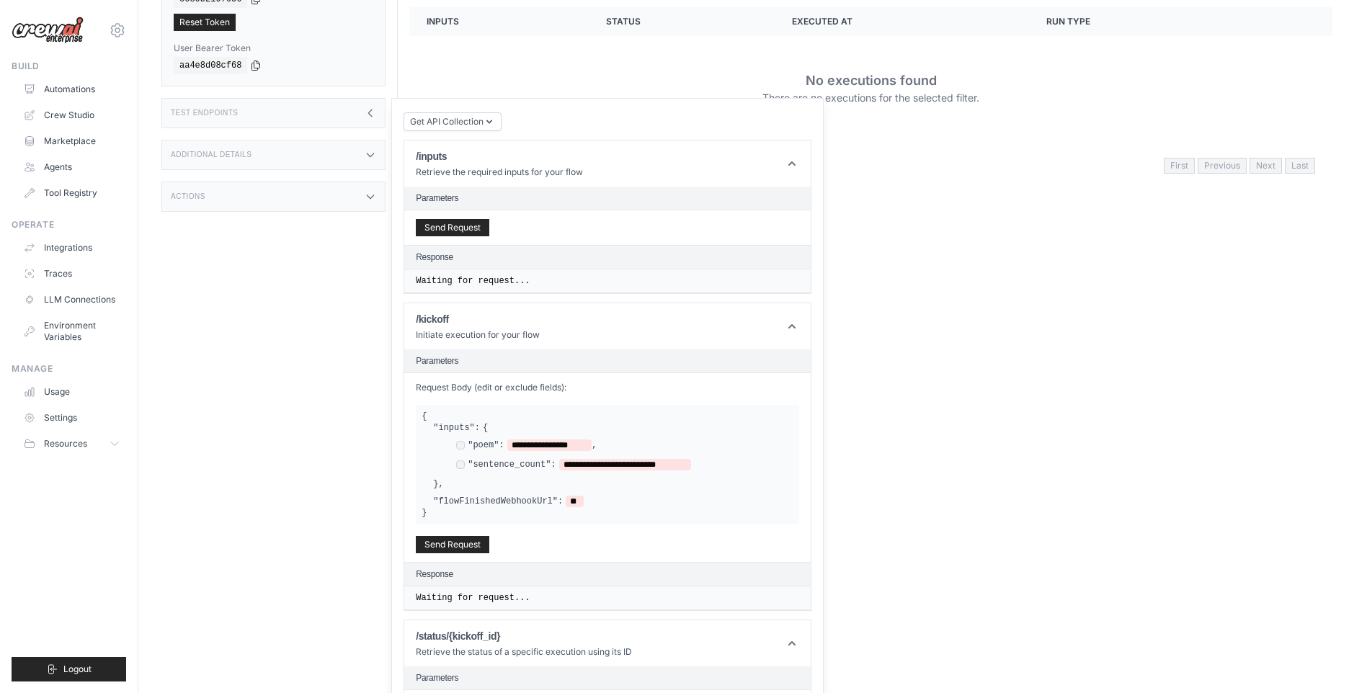
scroll to position [0, 0]
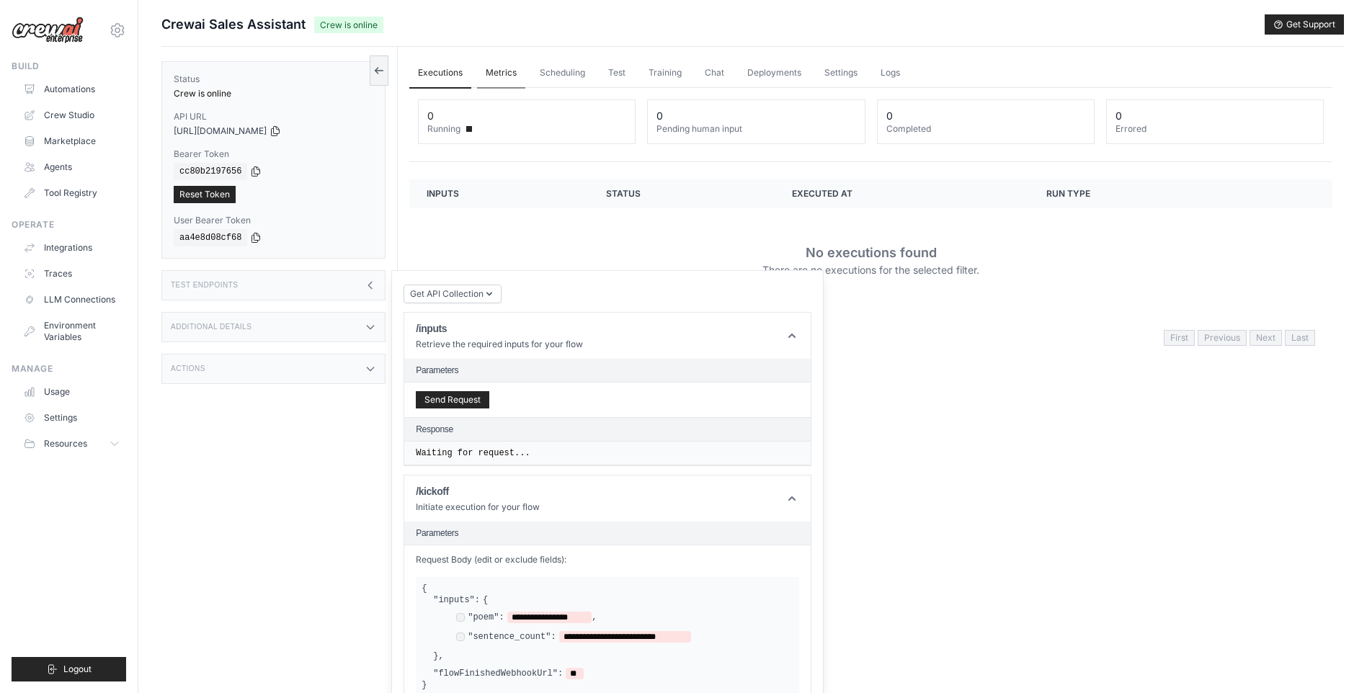
click at [497, 68] on link "Metrics" at bounding box center [501, 73] width 48 height 30
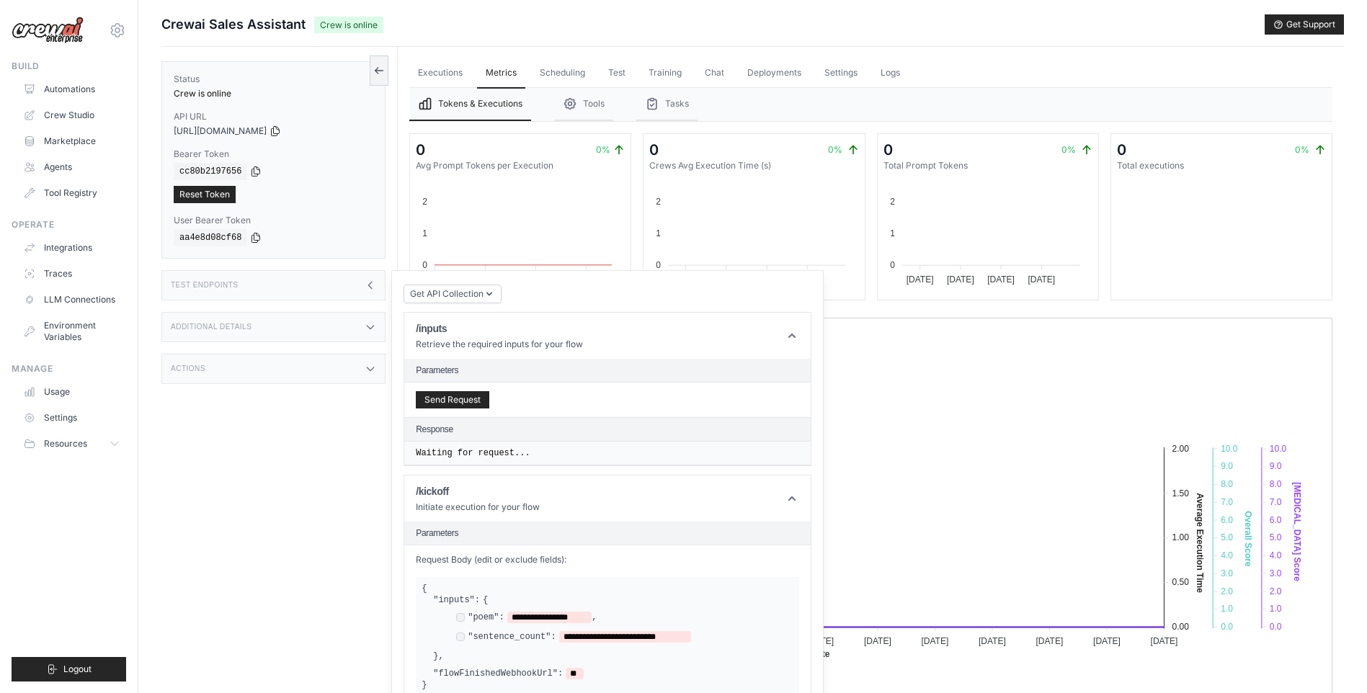
click at [287, 455] on div "Status Crew is online API URL copied https://crewai-sales-assistant-ea672570-79…" at bounding box center [279, 393] width 236 height 693
click at [375, 281] on icon at bounding box center [371, 286] width 12 height 12
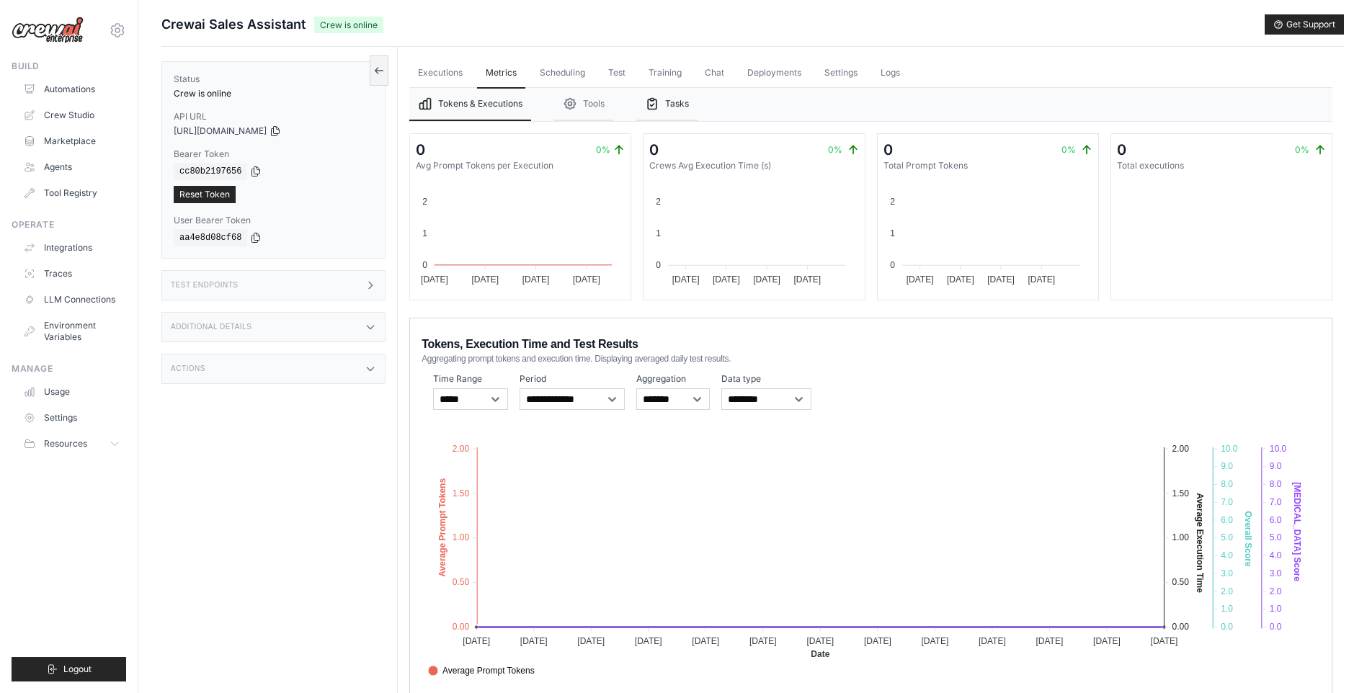
click at [659, 102] on icon "Tabs" at bounding box center [652, 104] width 14 height 14
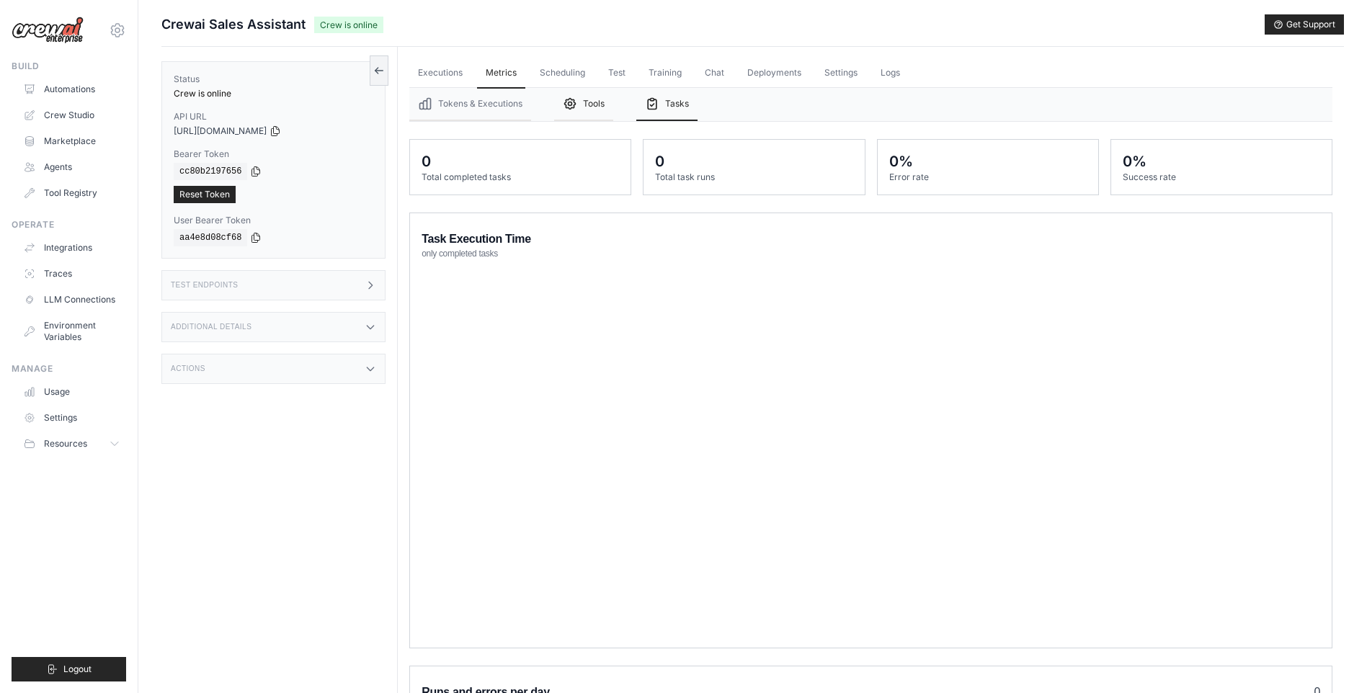
click at [592, 104] on button "Tools" at bounding box center [583, 104] width 59 height 33
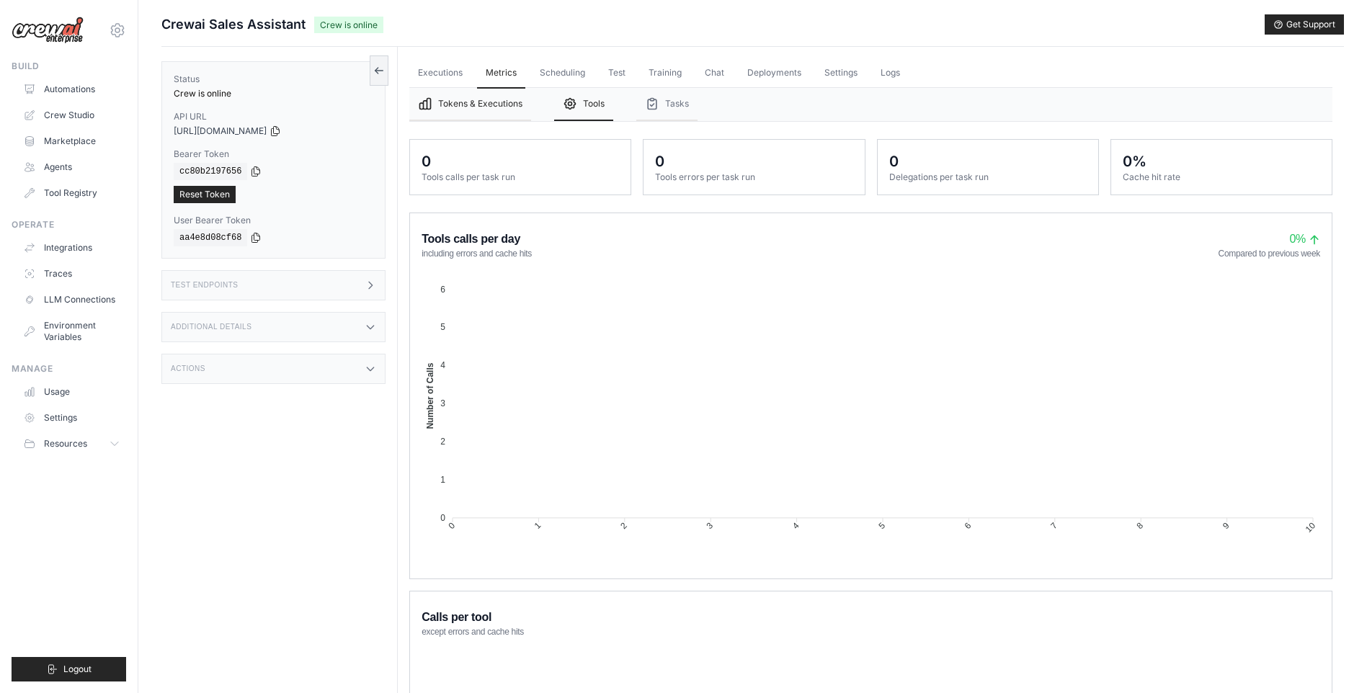
click at [485, 106] on button "Tokens & Executions" at bounding box center [470, 104] width 122 height 33
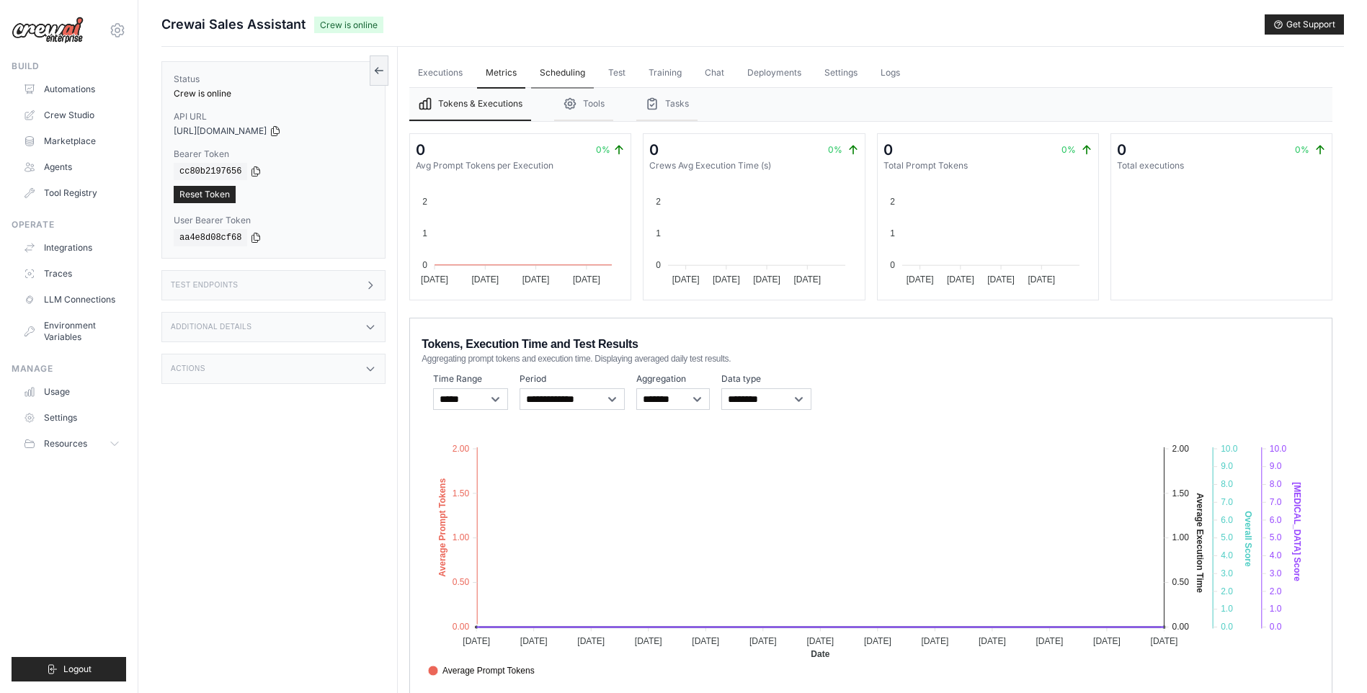
click at [557, 74] on link "Scheduling" at bounding box center [562, 73] width 63 height 30
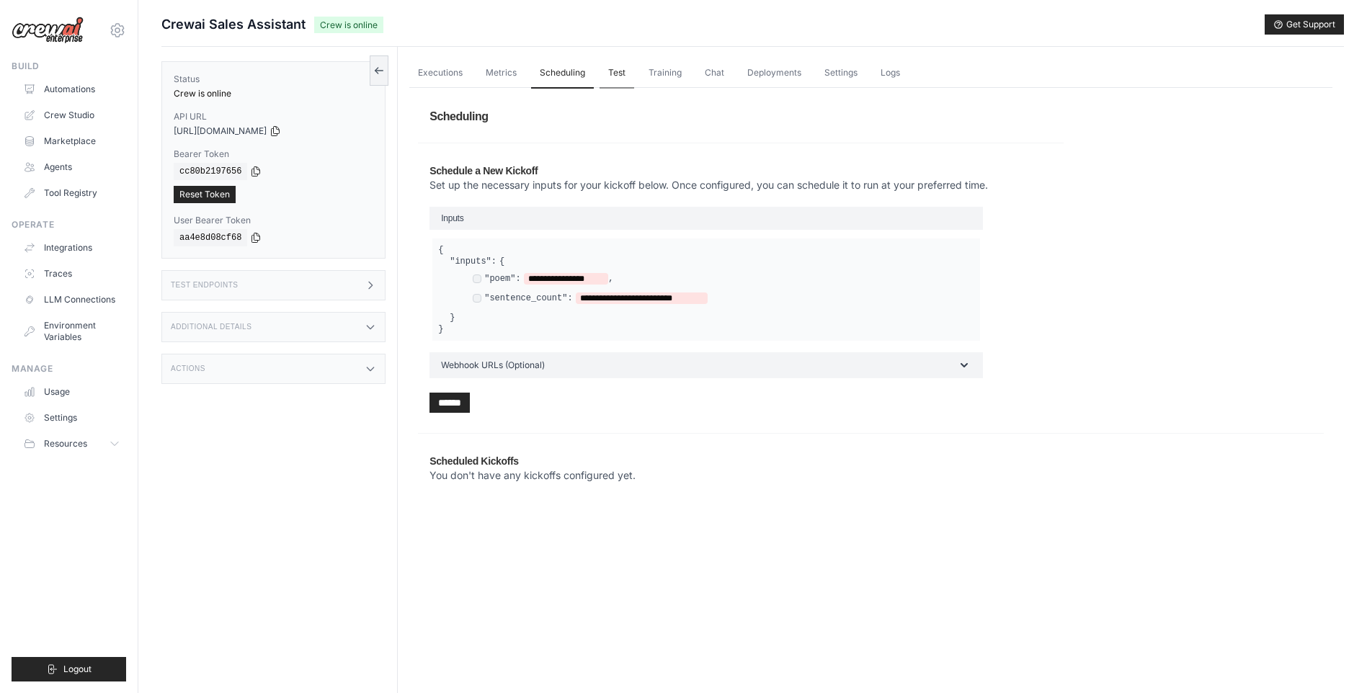
click at [604, 69] on link "Test" at bounding box center [617, 73] width 35 height 30
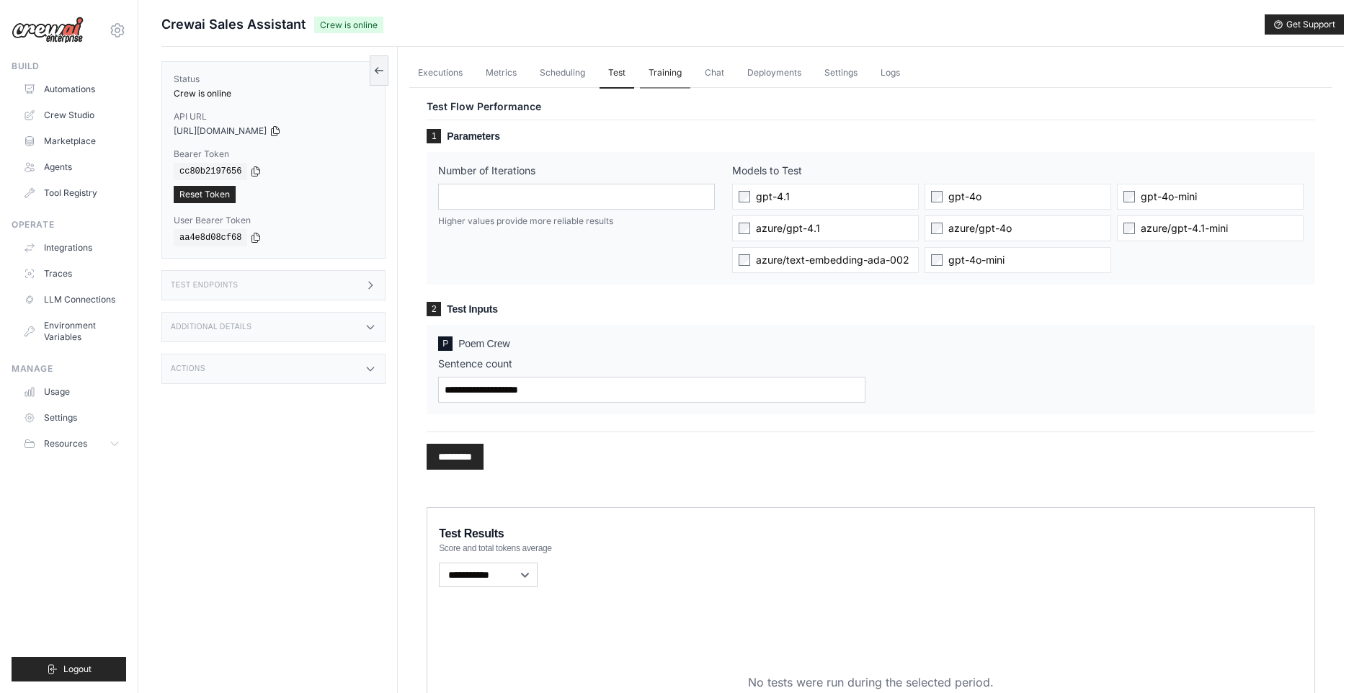
click at [667, 77] on link "Training" at bounding box center [665, 73] width 50 height 30
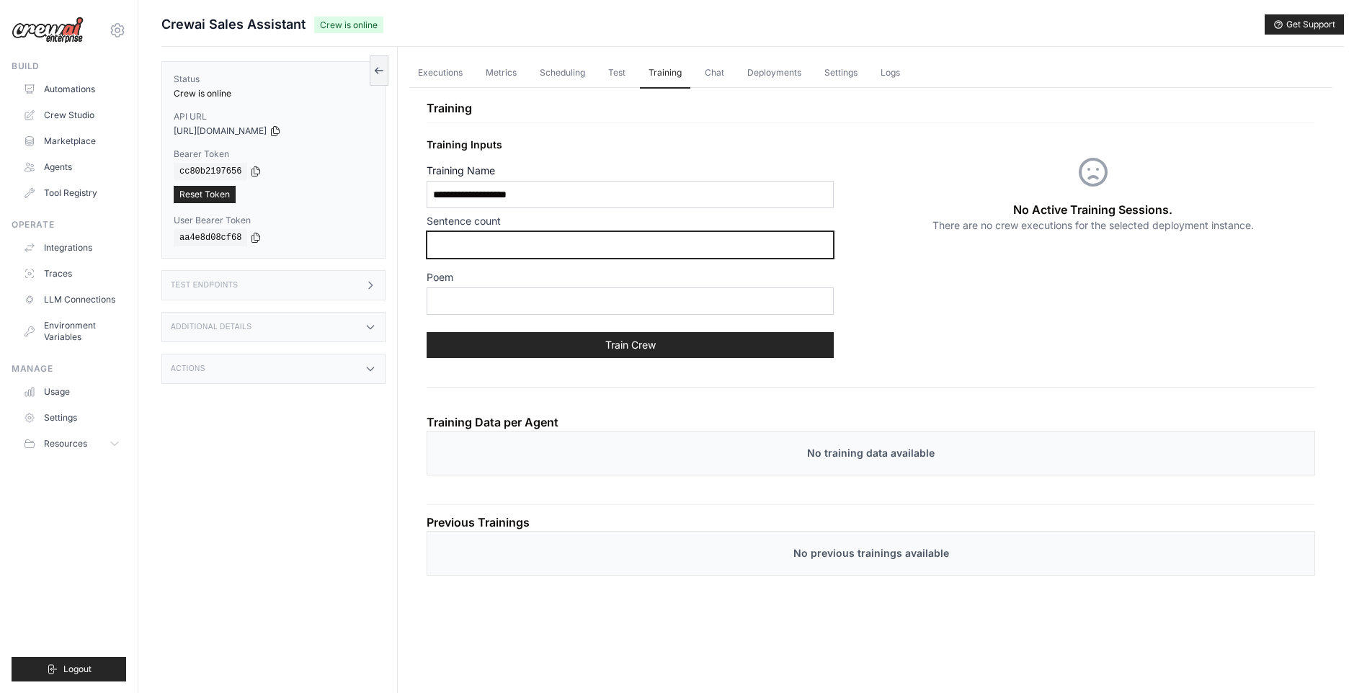
click at [578, 250] on input "text" at bounding box center [630, 244] width 407 height 27
click at [725, 148] on p "Training Inputs" at bounding box center [649, 145] width 444 height 14
click at [716, 76] on link "Chat" at bounding box center [714, 73] width 37 height 30
click at [763, 78] on link "Deployments" at bounding box center [774, 73] width 71 height 30
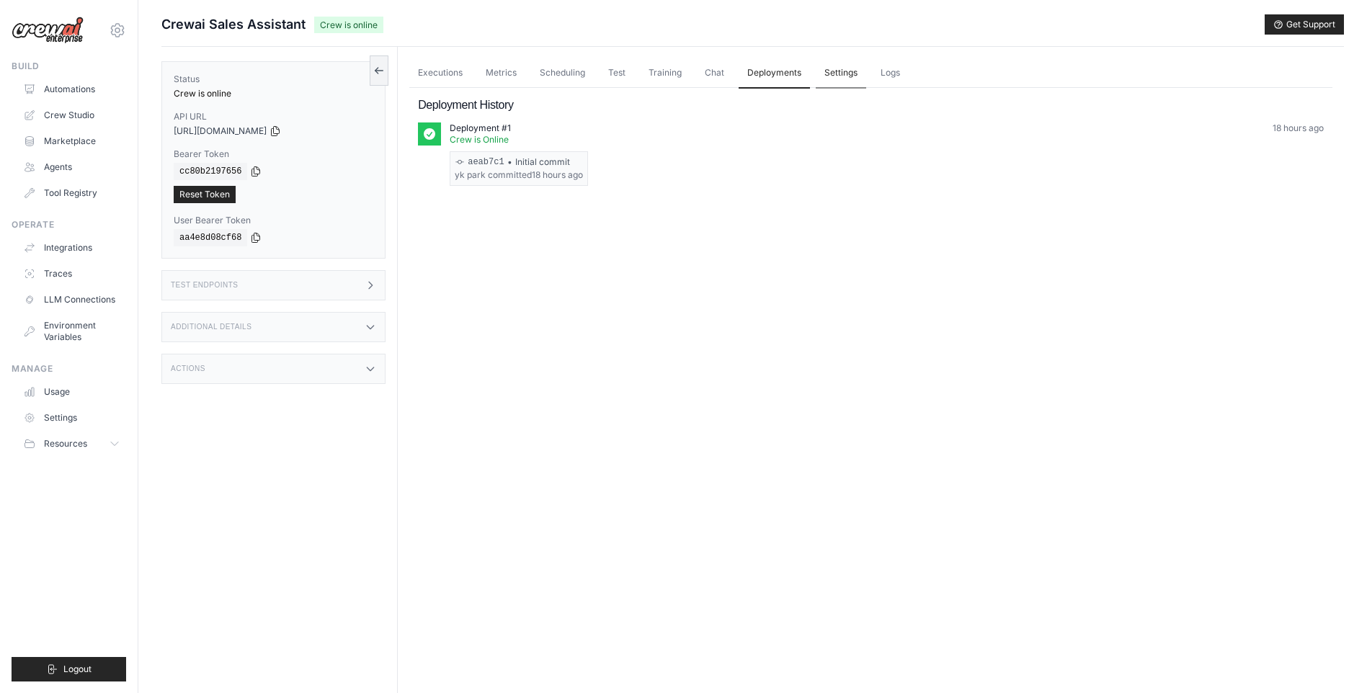
click at [836, 74] on link "Settings" at bounding box center [841, 73] width 50 height 30
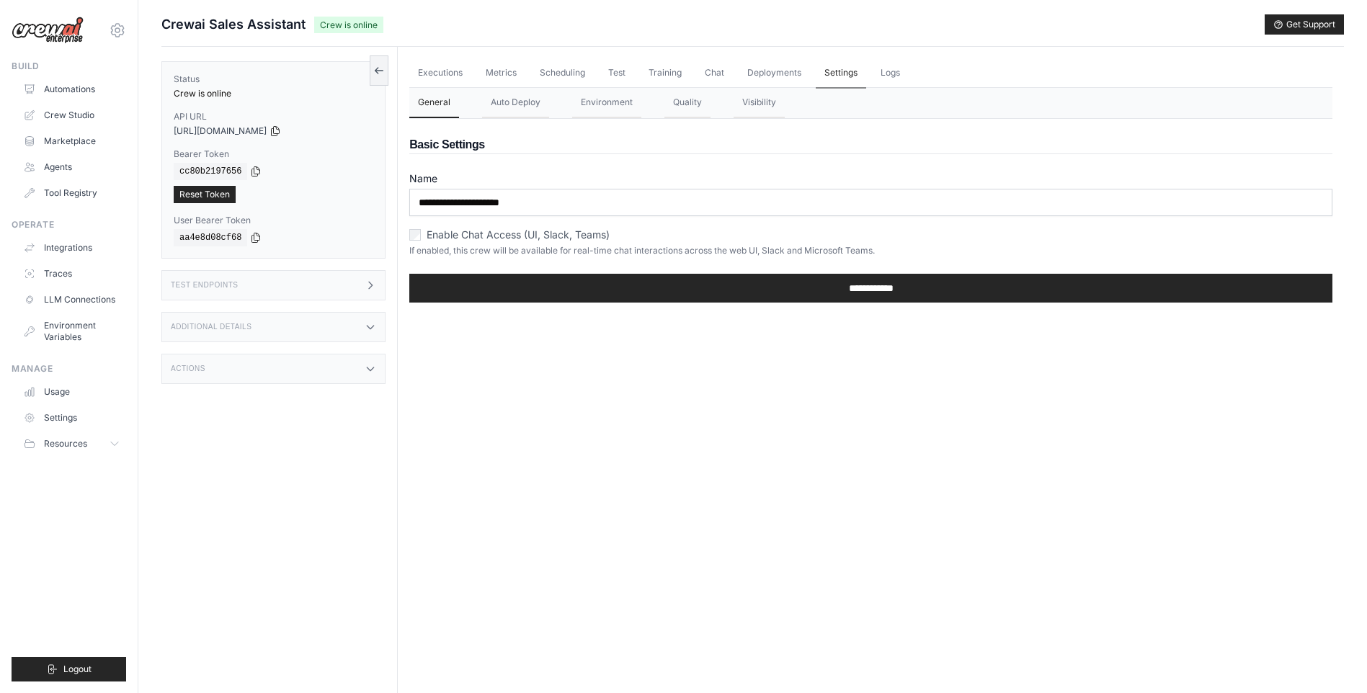
click at [836, 74] on link "Settings" at bounding box center [841, 73] width 50 height 30
click at [517, 101] on button "Auto Deploy" at bounding box center [515, 103] width 67 height 30
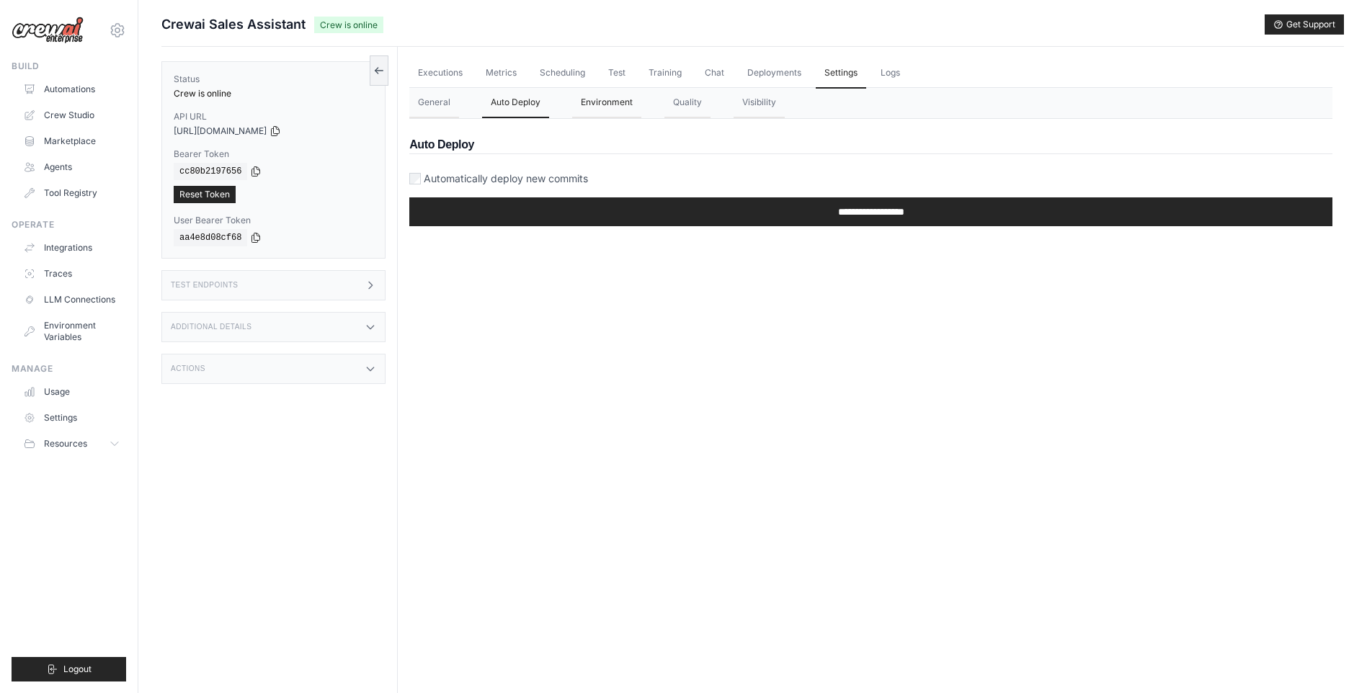
click at [609, 107] on button "Environment" at bounding box center [606, 103] width 69 height 30
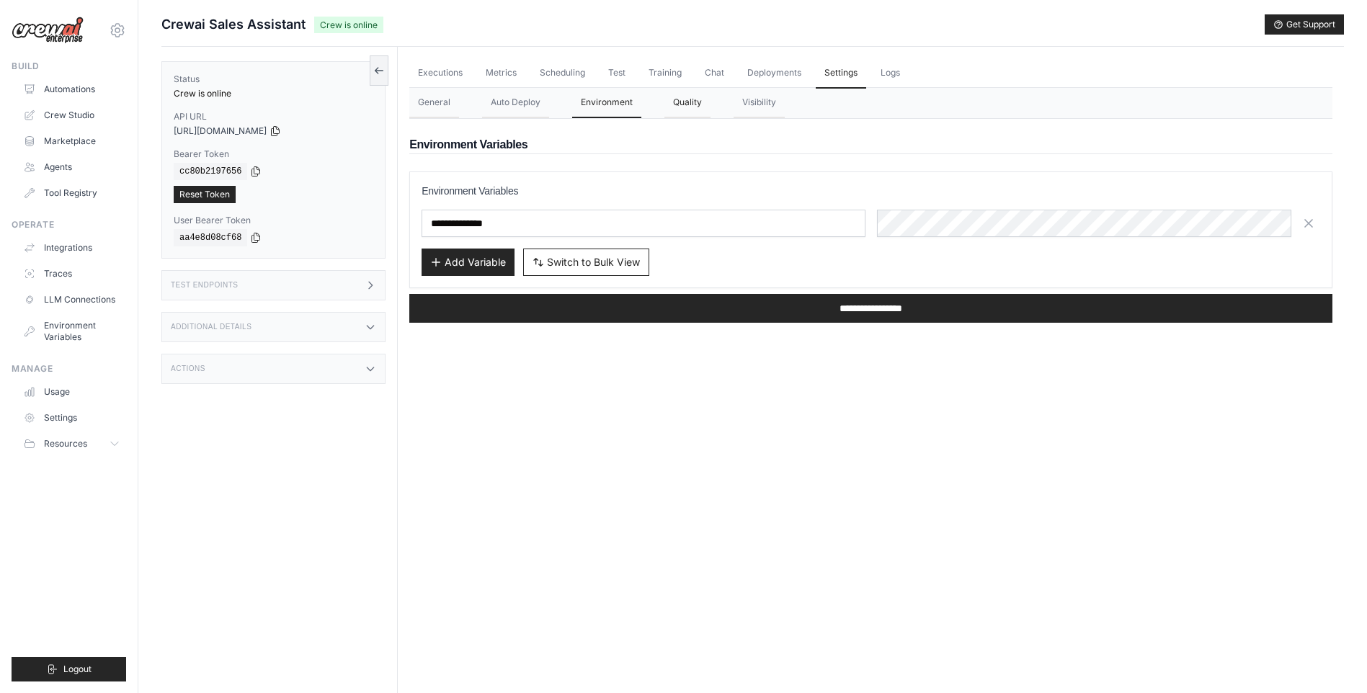
click at [681, 110] on button "Quality" at bounding box center [687, 103] width 46 height 30
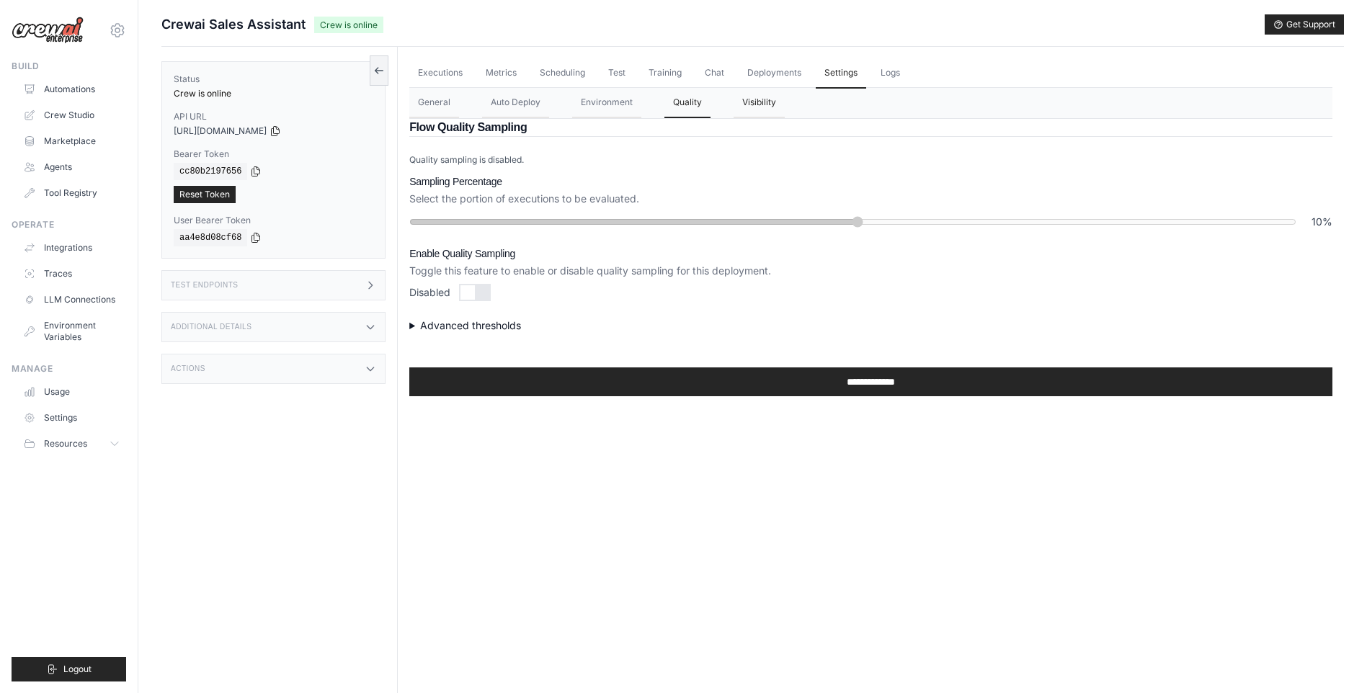
click at [763, 106] on button "Visibility" at bounding box center [759, 103] width 51 height 30
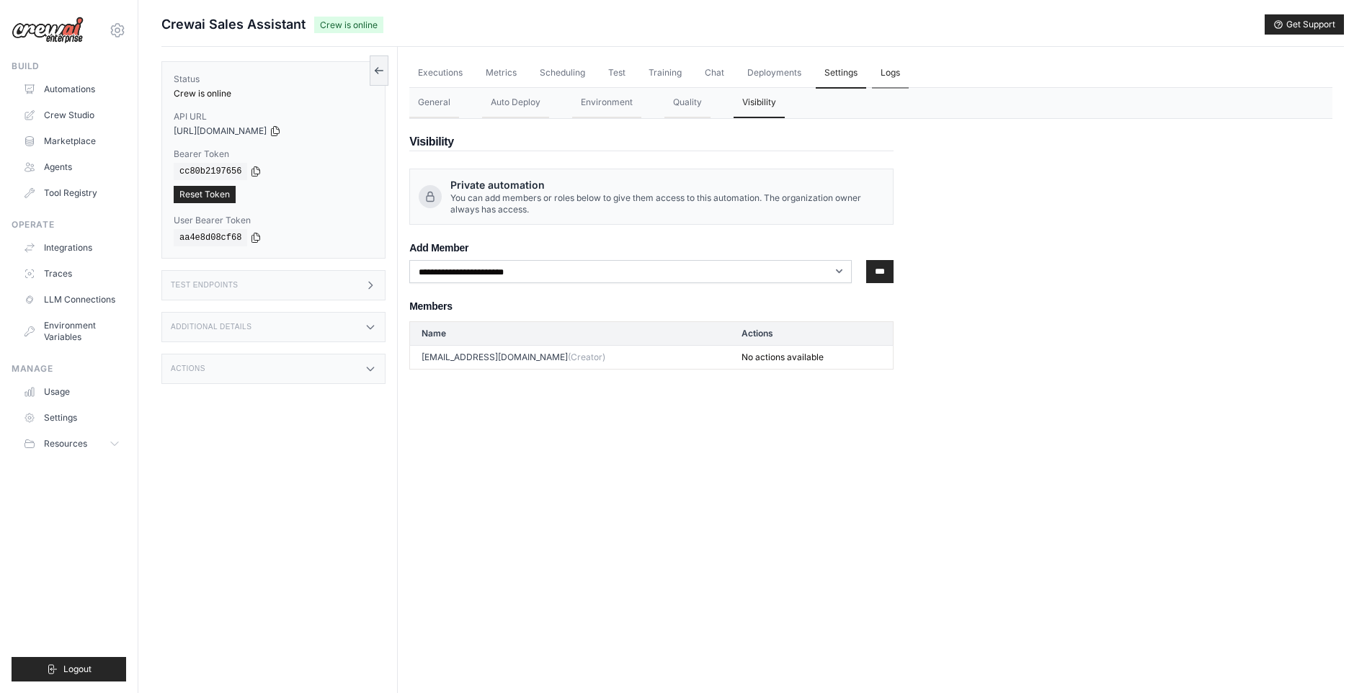
click at [891, 71] on link "Logs" at bounding box center [890, 73] width 37 height 30
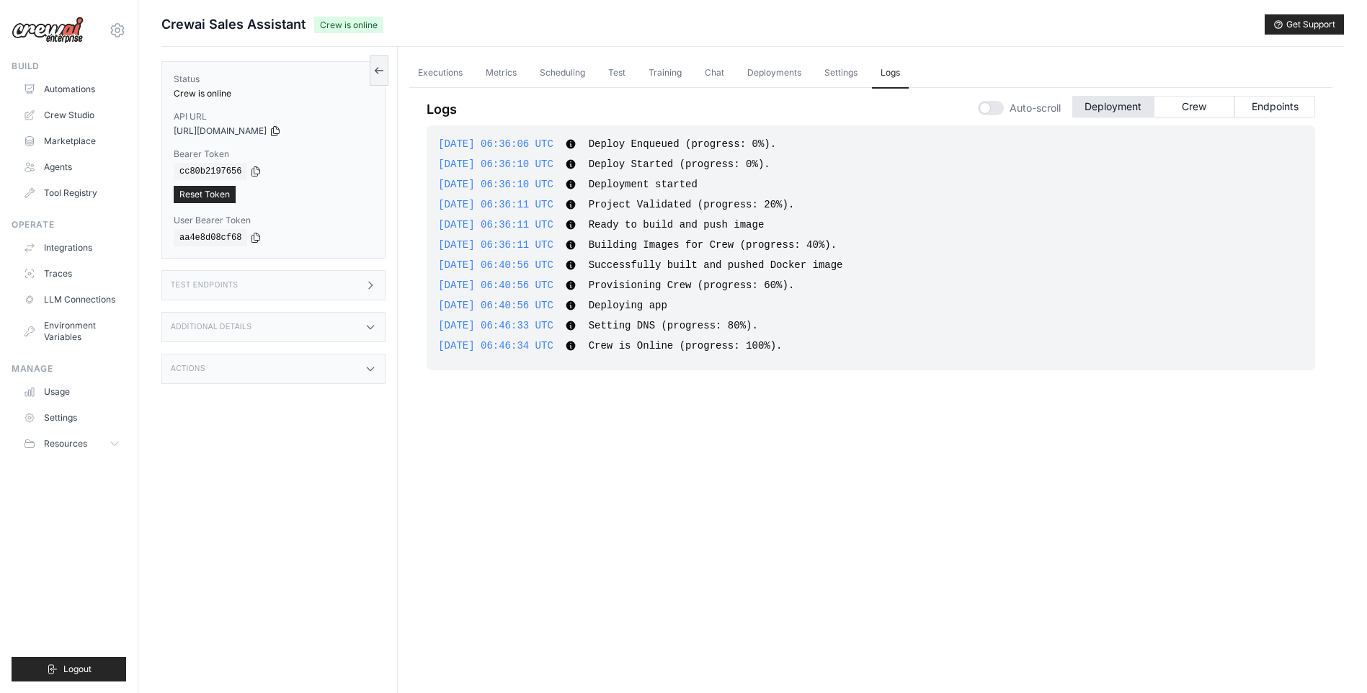
click at [362, 371] on div "Actions" at bounding box center [273, 369] width 224 height 30
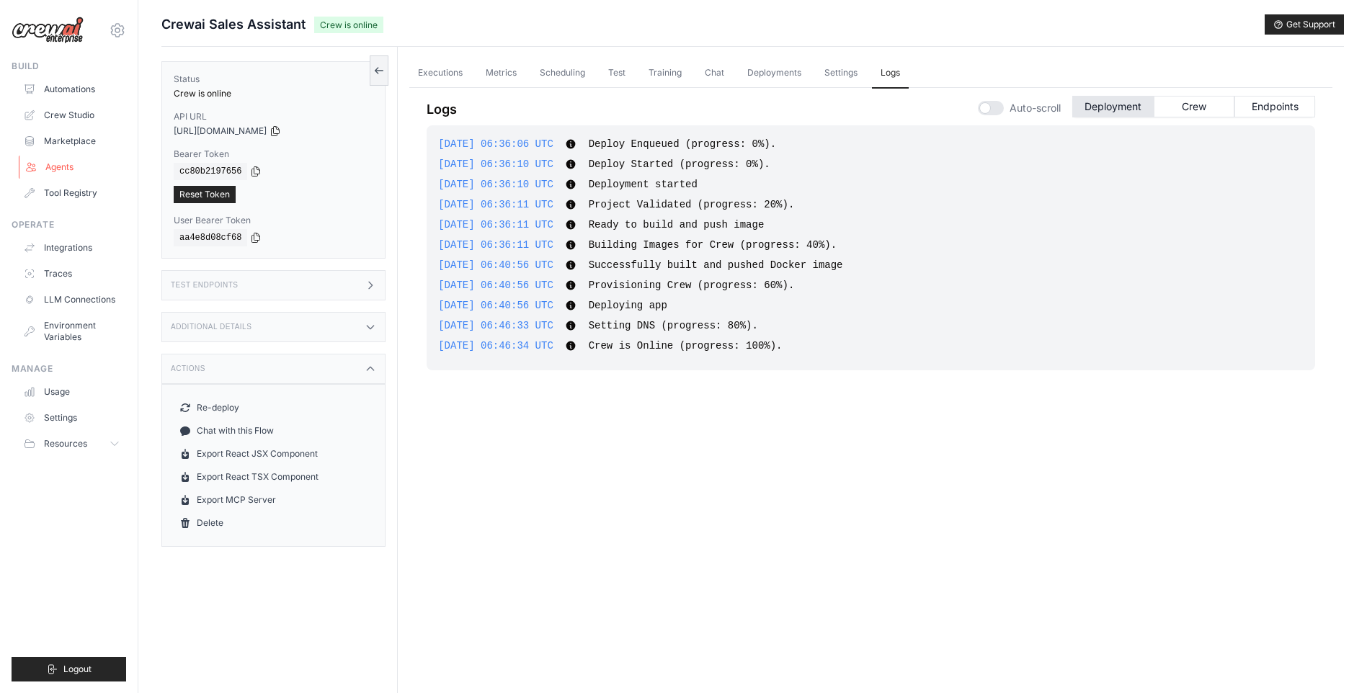
click at [58, 169] on link "Agents" at bounding box center [73, 167] width 109 height 23
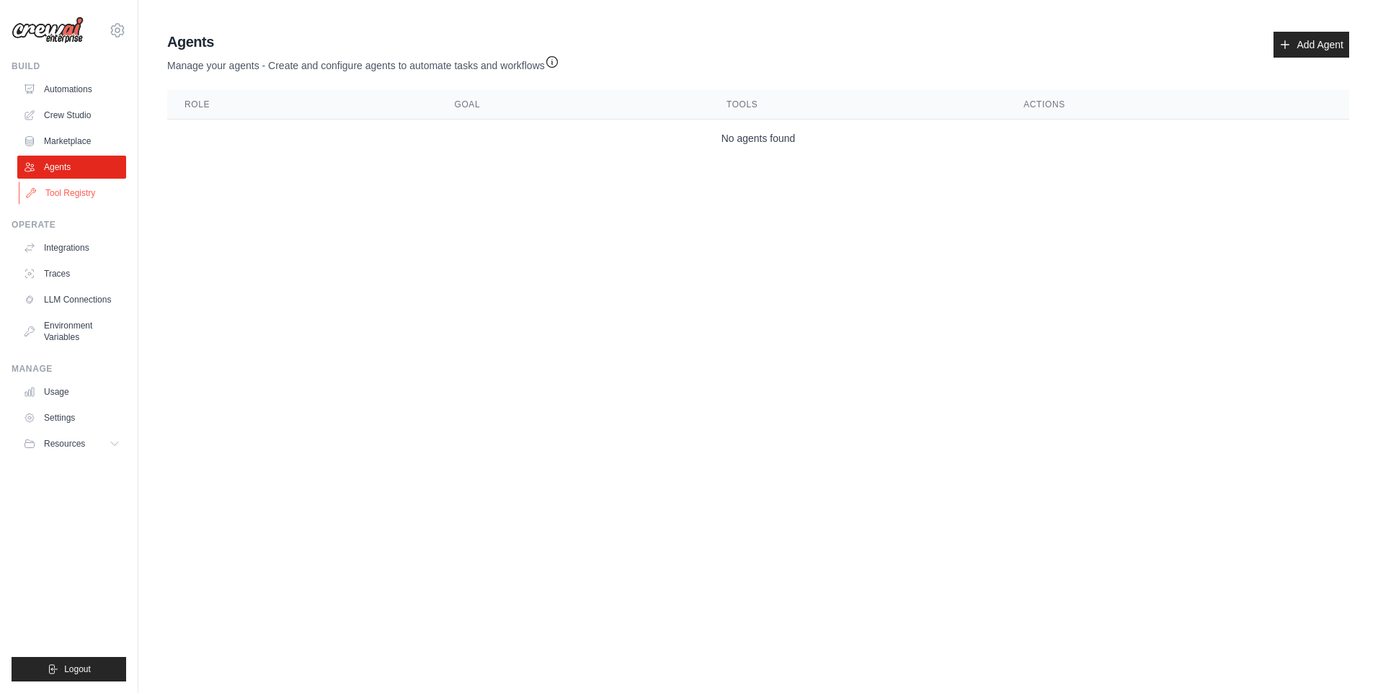
click at [64, 192] on link "Tool Registry" at bounding box center [73, 193] width 109 height 23
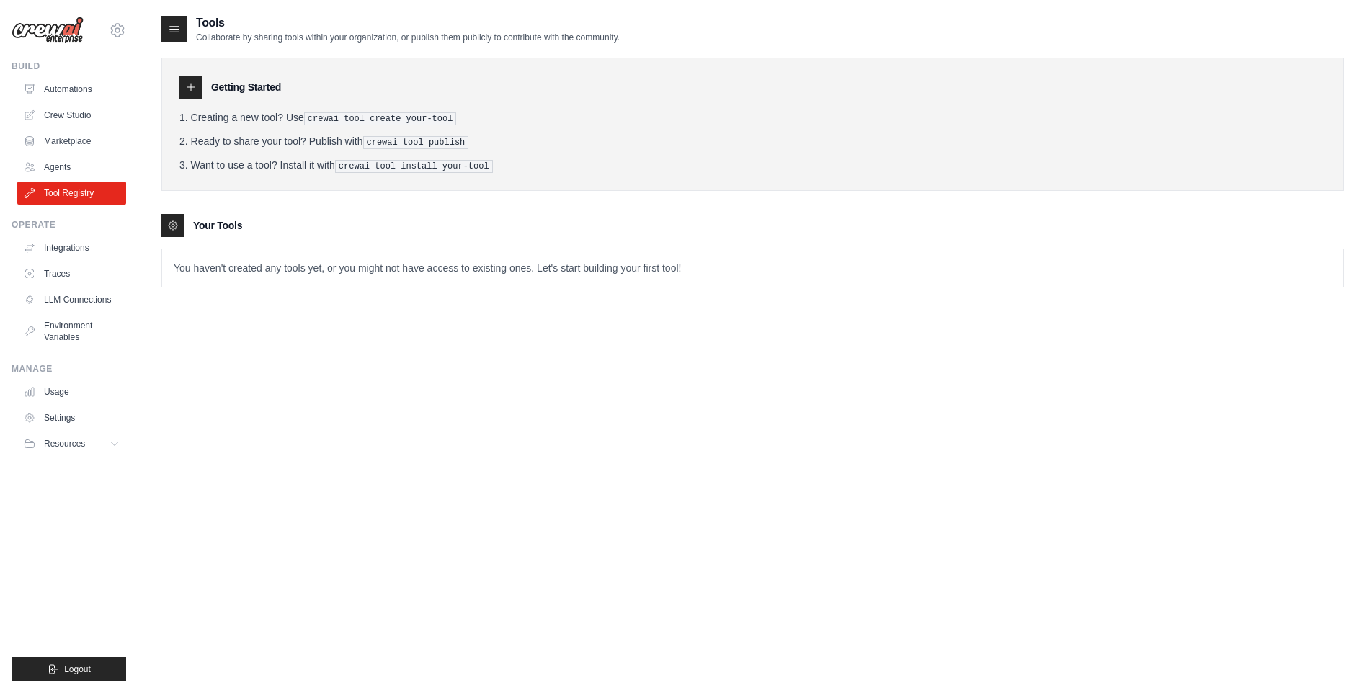
click at [589, 468] on div "Tools Collaborate by sharing tools within your organization, or publish them pu…" at bounding box center [752, 360] width 1183 height 693
click at [53, 167] on link "Agents" at bounding box center [73, 167] width 109 height 23
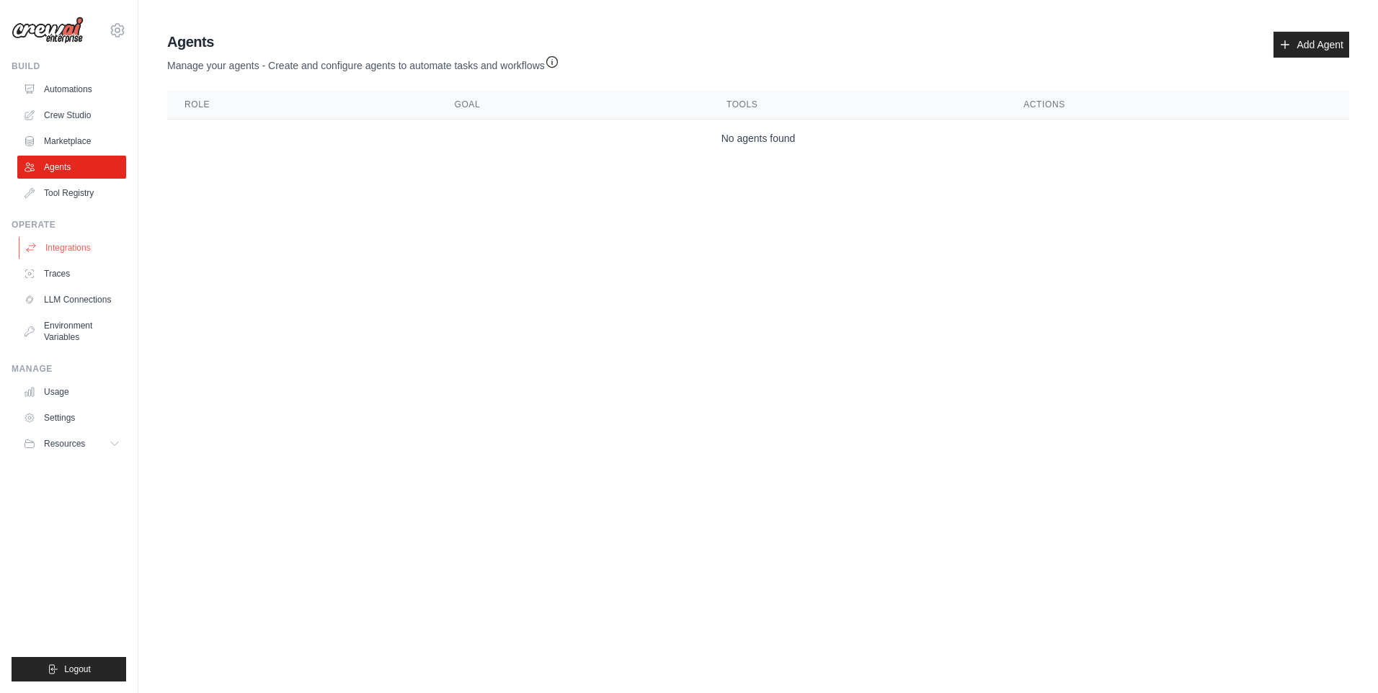
click at [85, 242] on link "Integrations" at bounding box center [73, 247] width 109 height 23
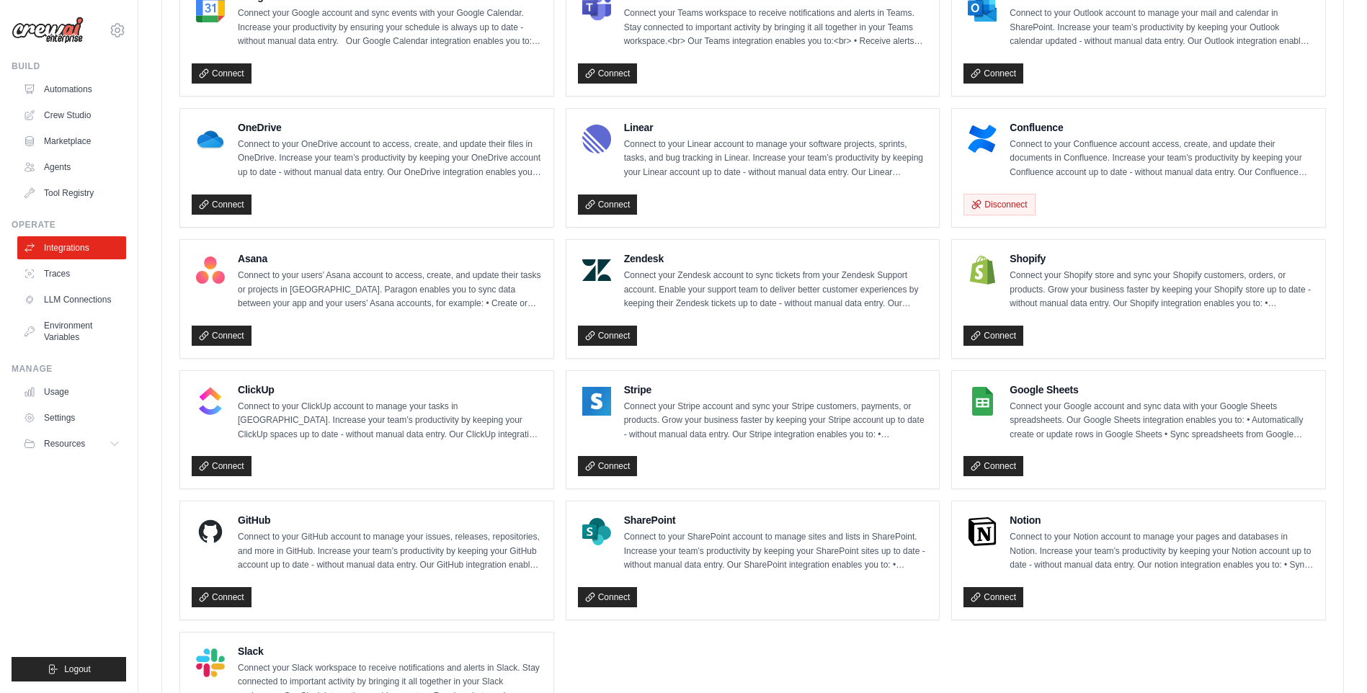
scroll to position [677, 0]
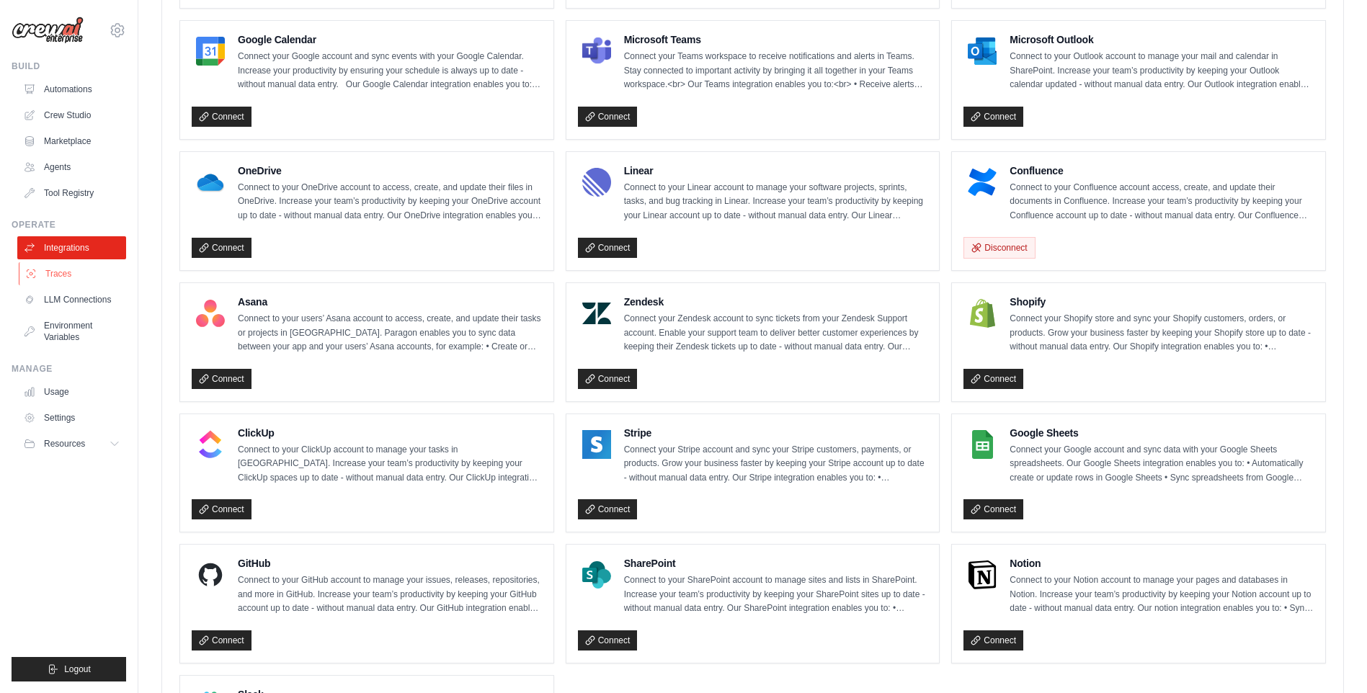
click at [74, 273] on link "Traces" at bounding box center [73, 273] width 109 height 23
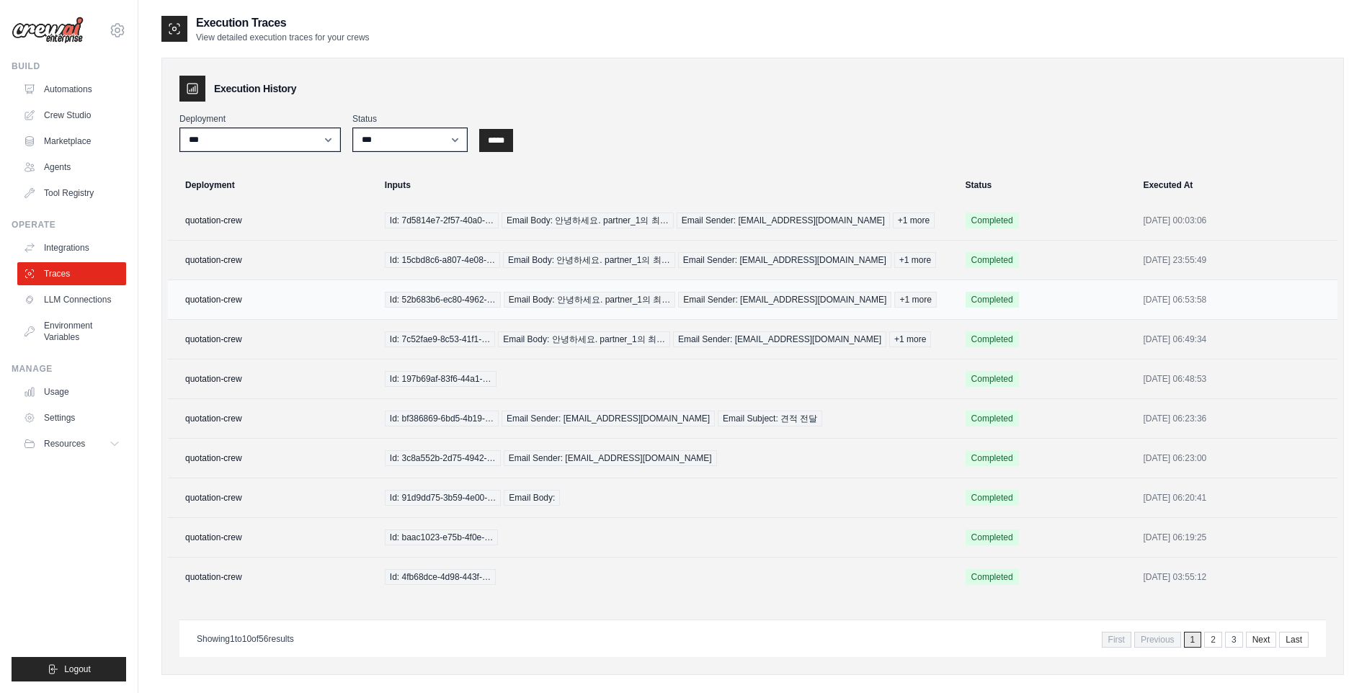
click at [234, 302] on td "quotation-crew" at bounding box center [272, 300] width 208 height 40
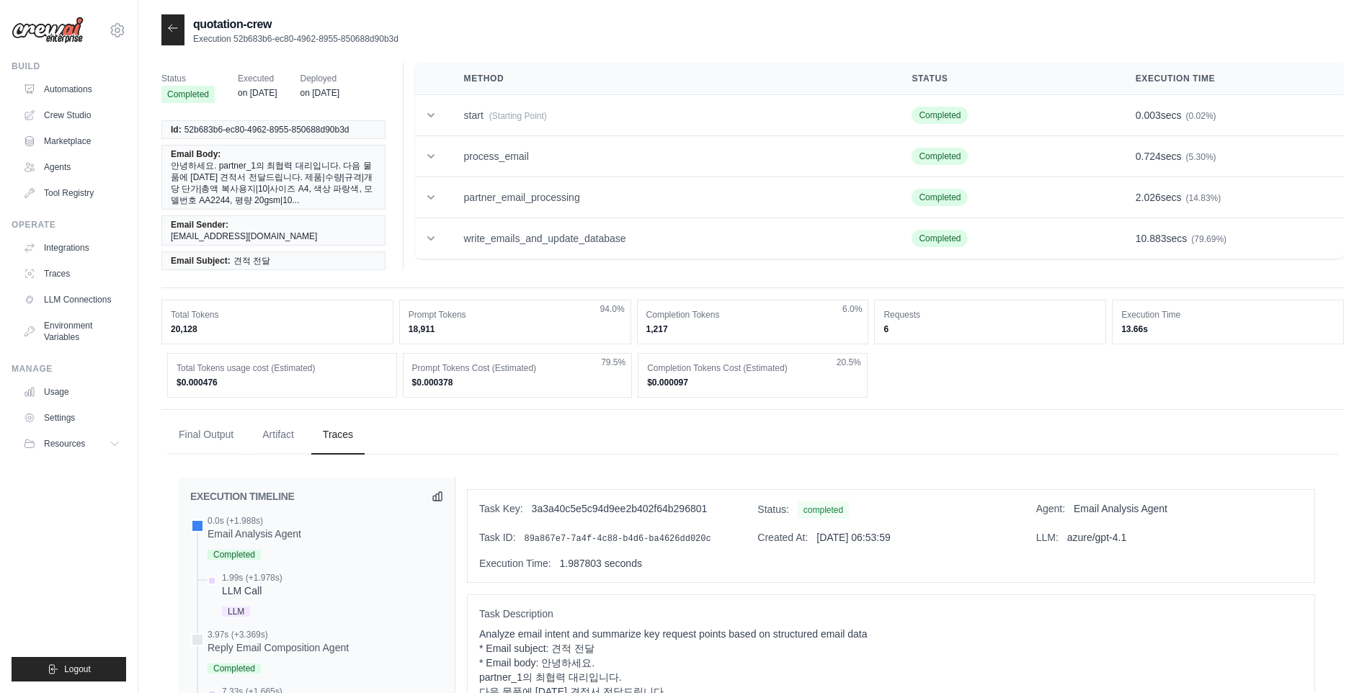
drag, startPoint x: 0, startPoint y: 0, endPoint x: 357, endPoint y: 318, distance: 478.3
click at [357, 324] on dd "20,128" at bounding box center [277, 330] width 213 height 12
click at [79, 94] on link "Automations" at bounding box center [73, 89] width 109 height 23
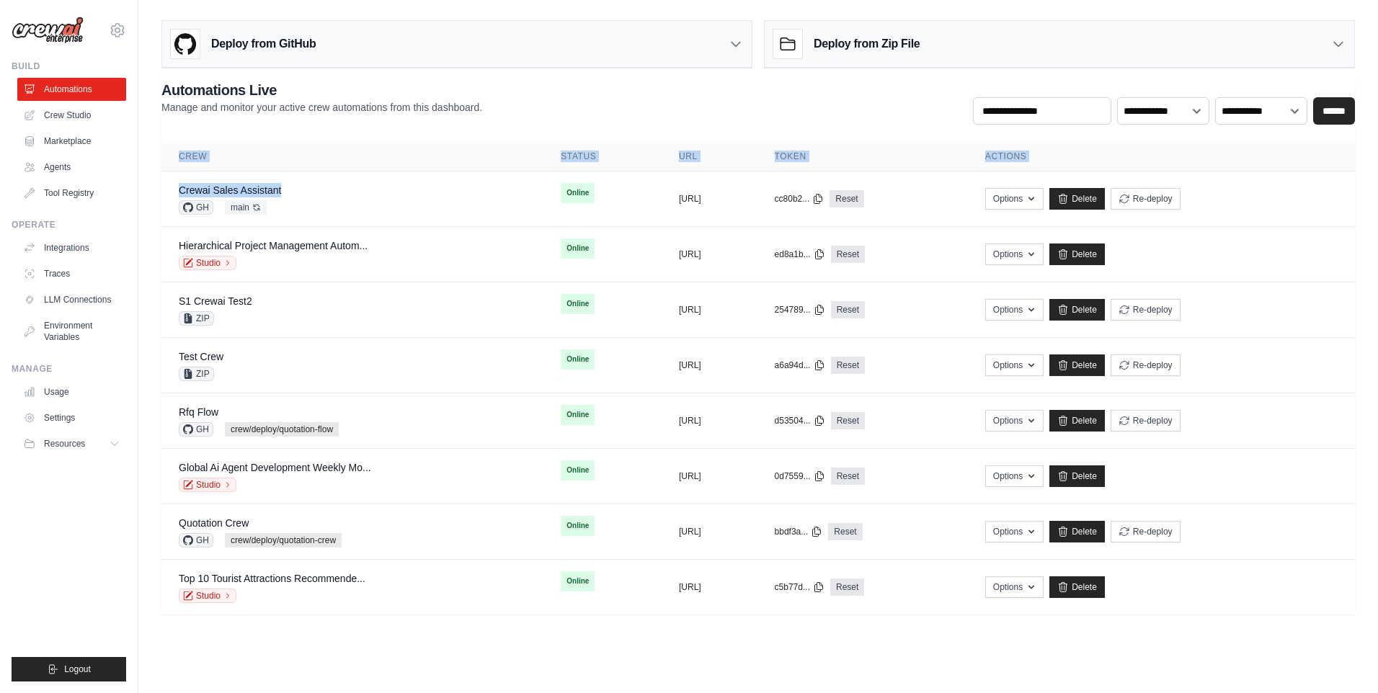
drag, startPoint x: 298, startPoint y: 193, endPoint x: 161, endPoint y: 193, distance: 136.9
click at [161, 193] on div "**********" at bounding box center [758, 314] width 1240 height 600
drag, startPoint x: 161, startPoint y: 193, endPoint x: 409, endPoint y: 200, distance: 248.7
click at [409, 200] on div "Crewai Sales Assistant GH main Auto-deploy enabled" at bounding box center [352, 199] width 347 height 32
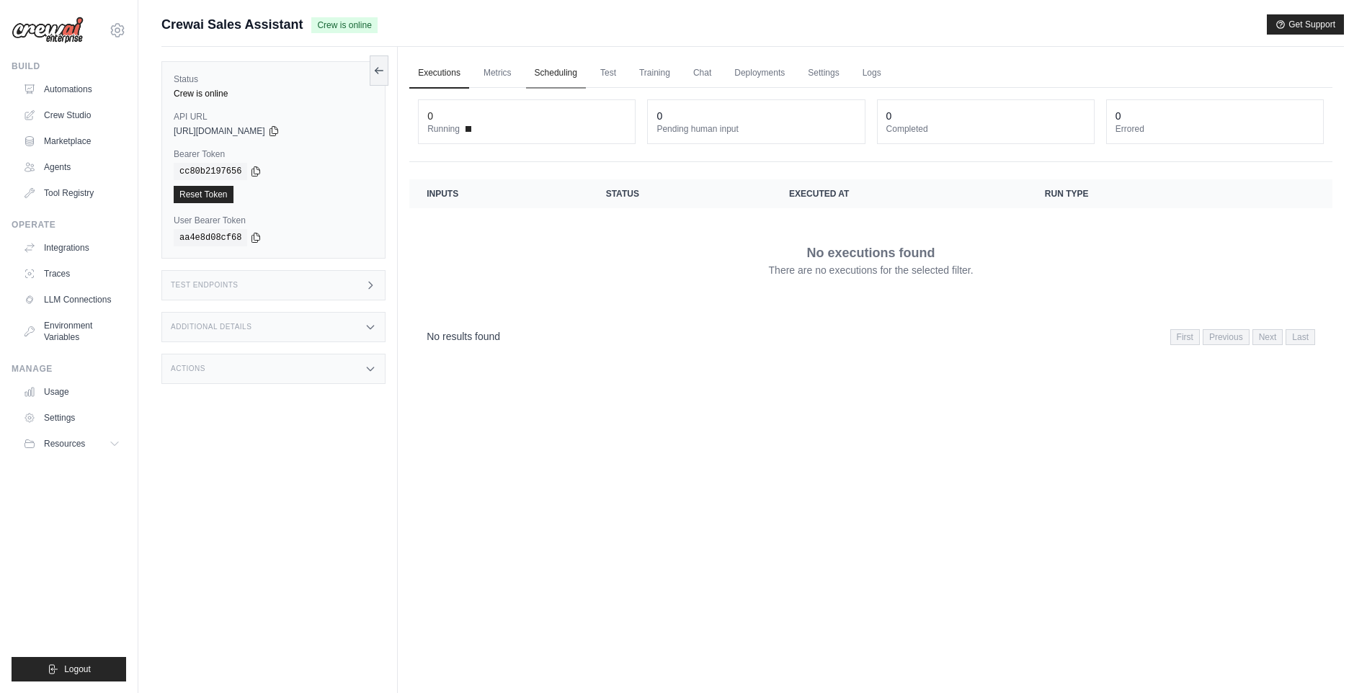
click at [561, 79] on link "Scheduling" at bounding box center [556, 73] width 60 height 30
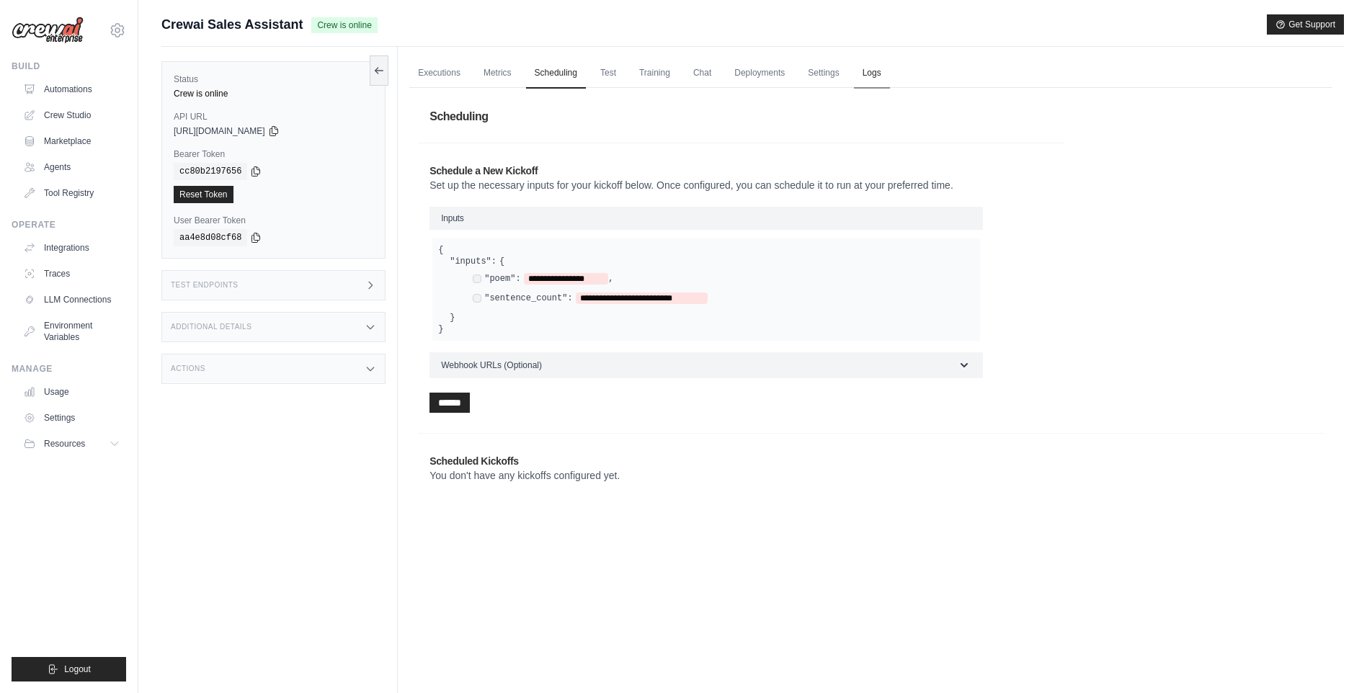
click at [890, 80] on link "Logs" at bounding box center [872, 73] width 36 height 30
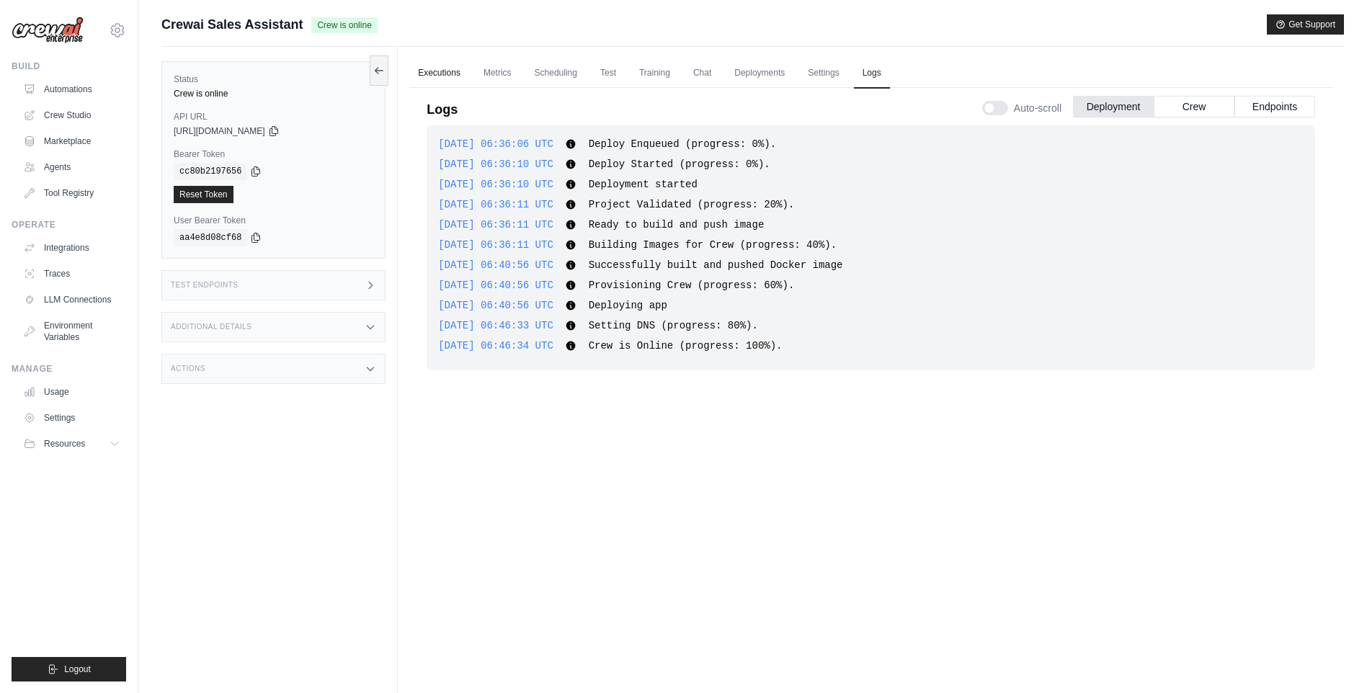
click at [440, 76] on link "Executions" at bounding box center [439, 73] width 60 height 30
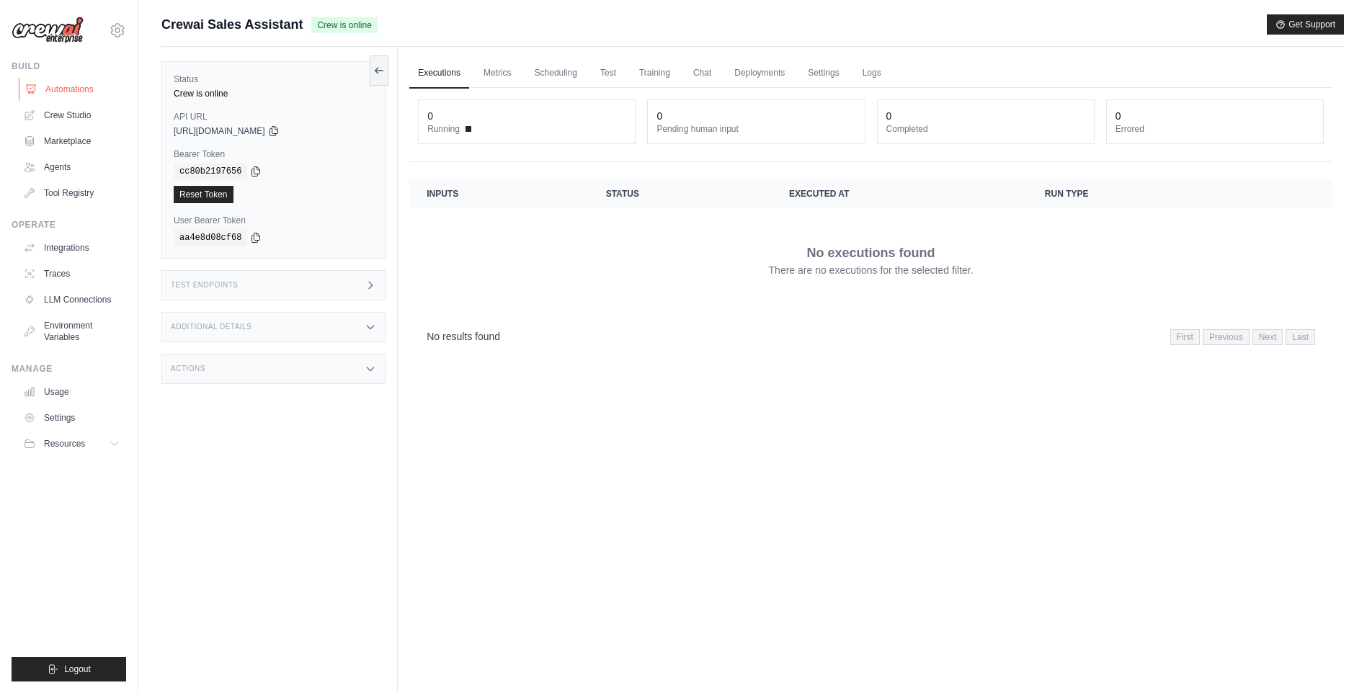
click at [67, 88] on link "Automations" at bounding box center [73, 89] width 109 height 23
click at [68, 88] on link "Automations" at bounding box center [73, 89] width 109 height 23
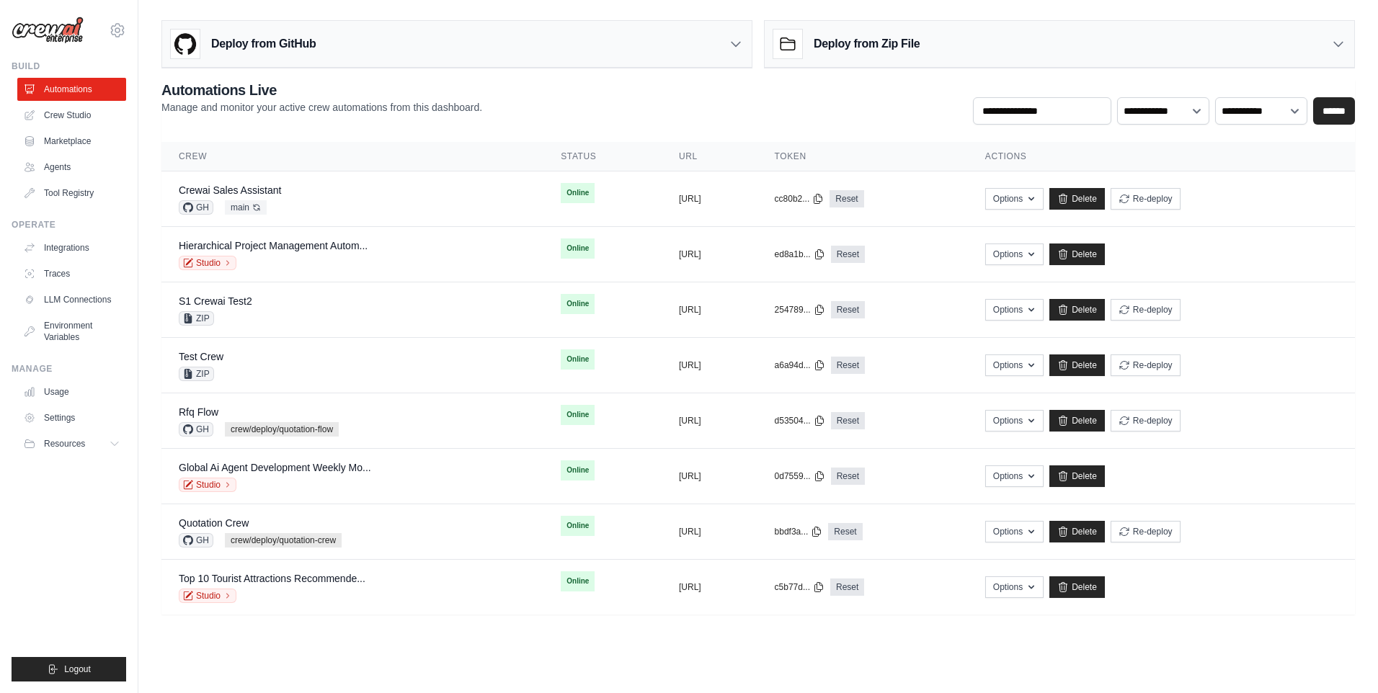
click at [615, 636] on main "**********" at bounding box center [758, 323] width 1240 height 646
click at [604, 651] on body "[DOMAIN_NAME][EMAIL_ADDRESS][PERSON_NAME][DOMAIN_NAME] Settings Build Automatio…" at bounding box center [689, 346] width 1378 height 693
